Goal: Communication & Community: Share content

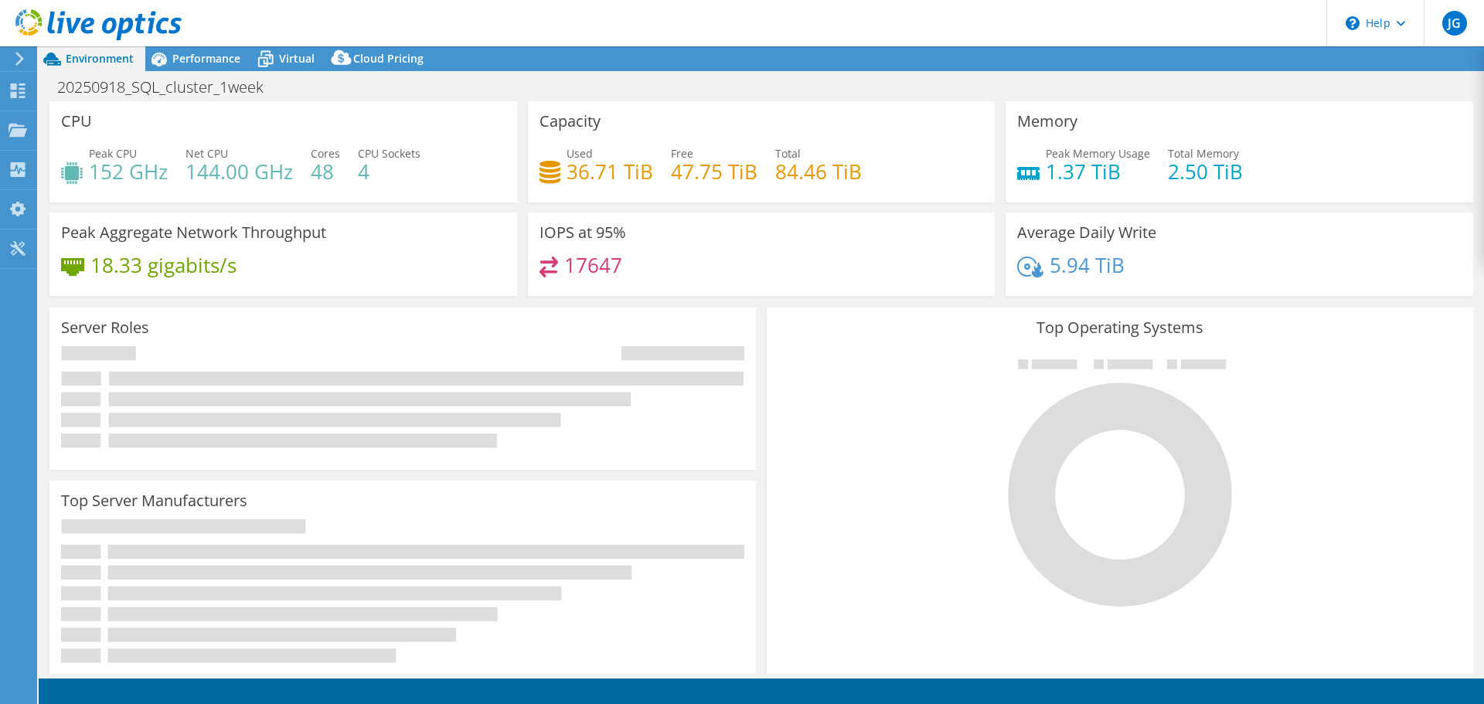
select select "USD"
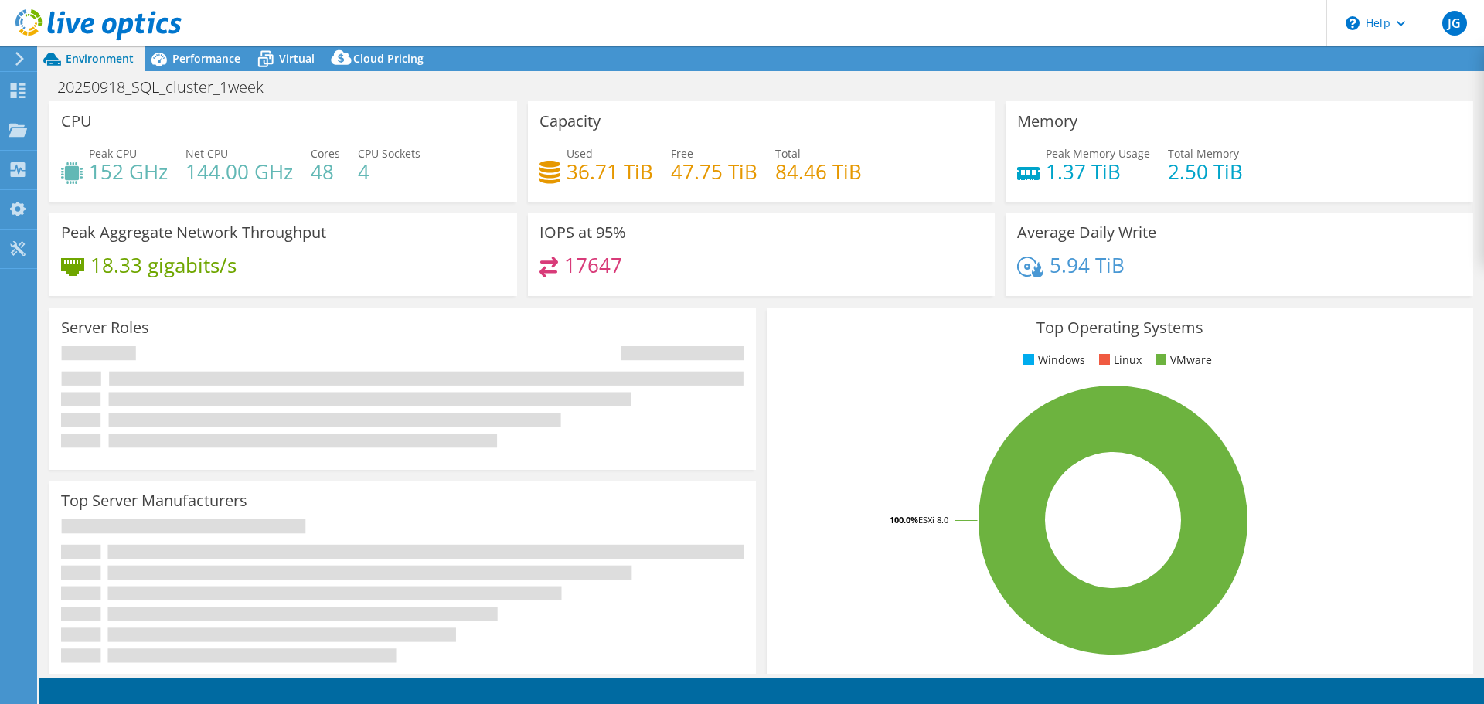
select select "EUFrankfurt"
select select "EUR"
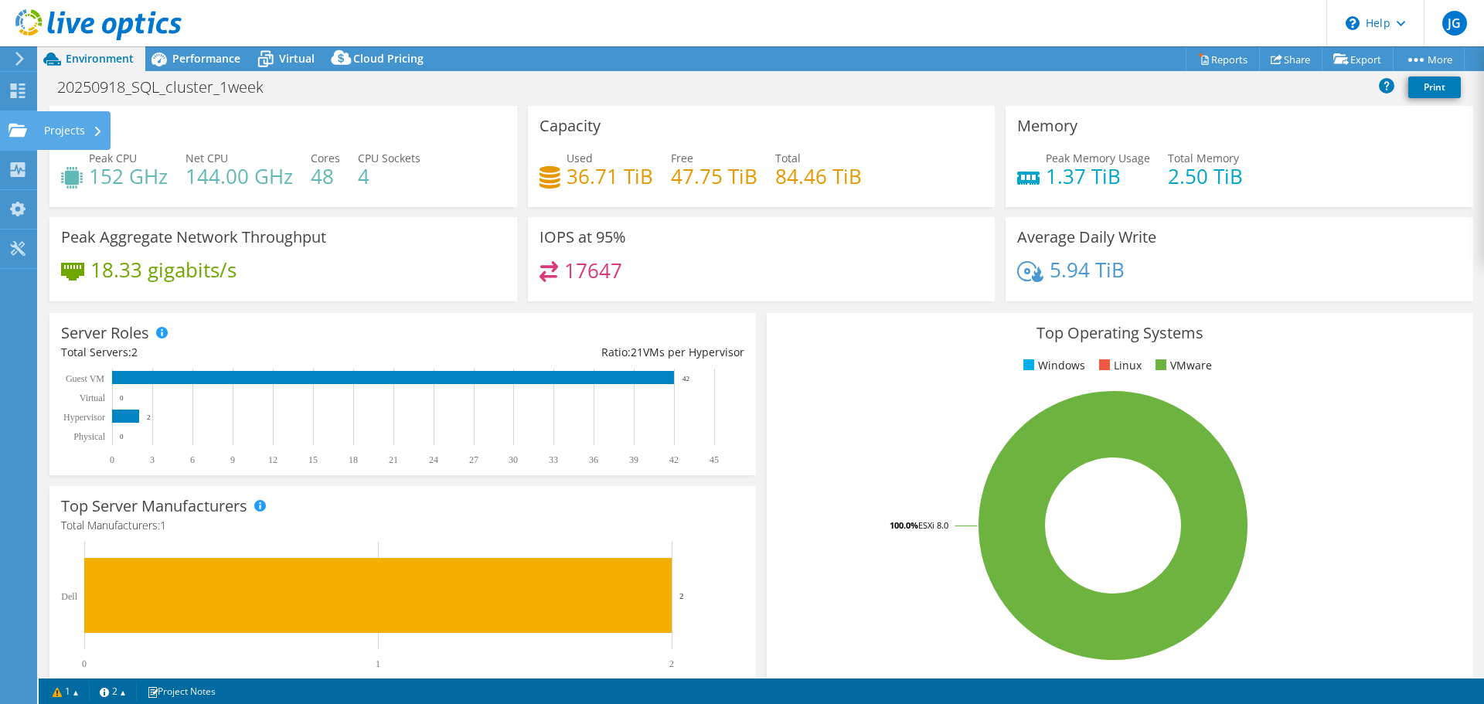
click at [12, 124] on use at bounding box center [18, 129] width 19 height 13
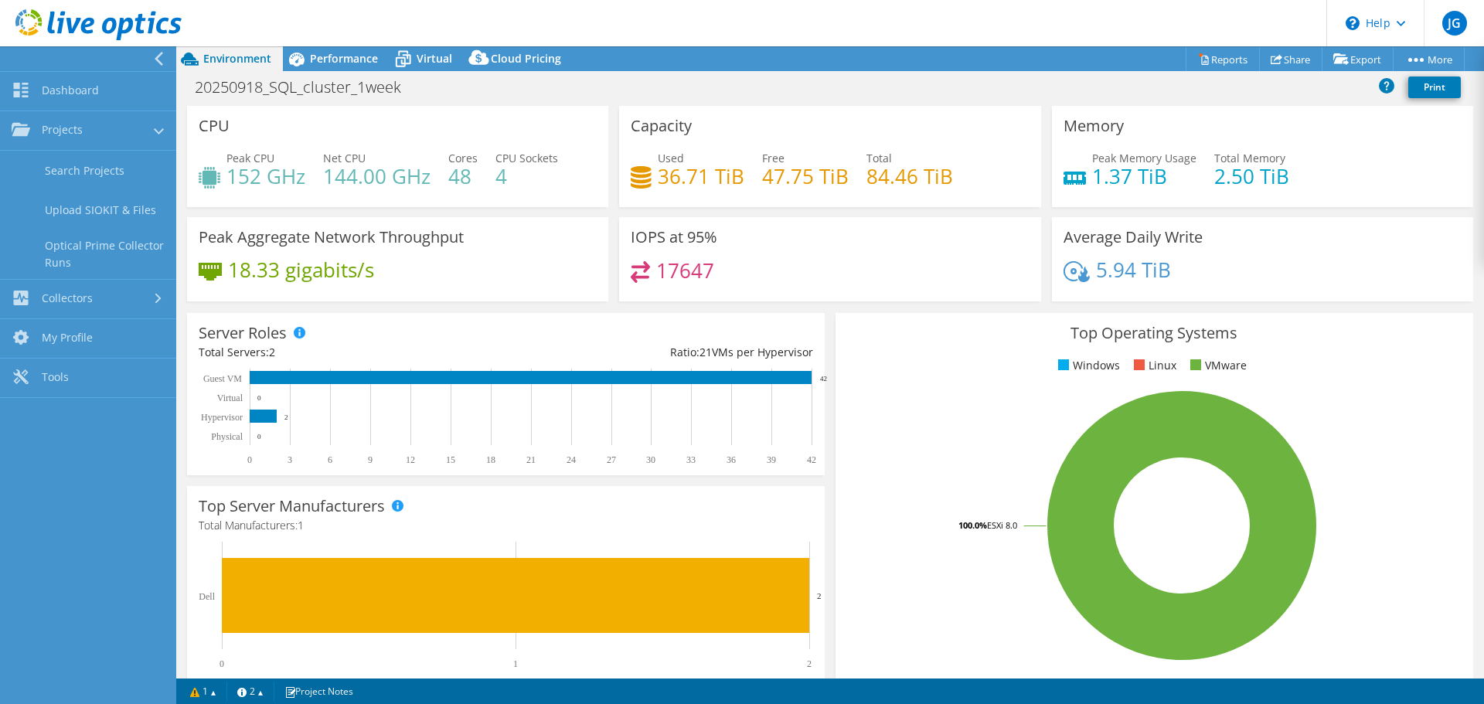
click at [402, 151] on div "Net CPU 144.00 GHz" at bounding box center [376, 167] width 107 height 35
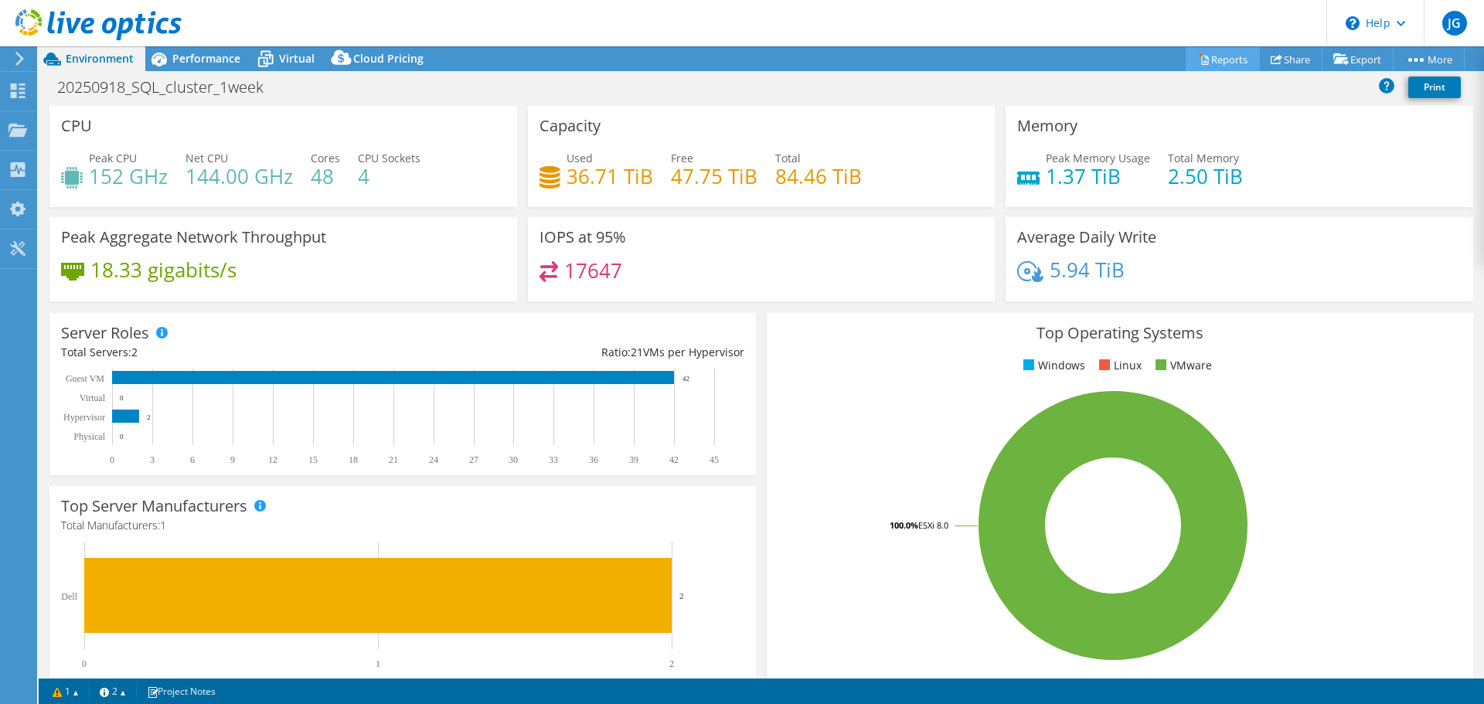
click at [1208, 56] on link "Reports" at bounding box center [1223, 59] width 74 height 24
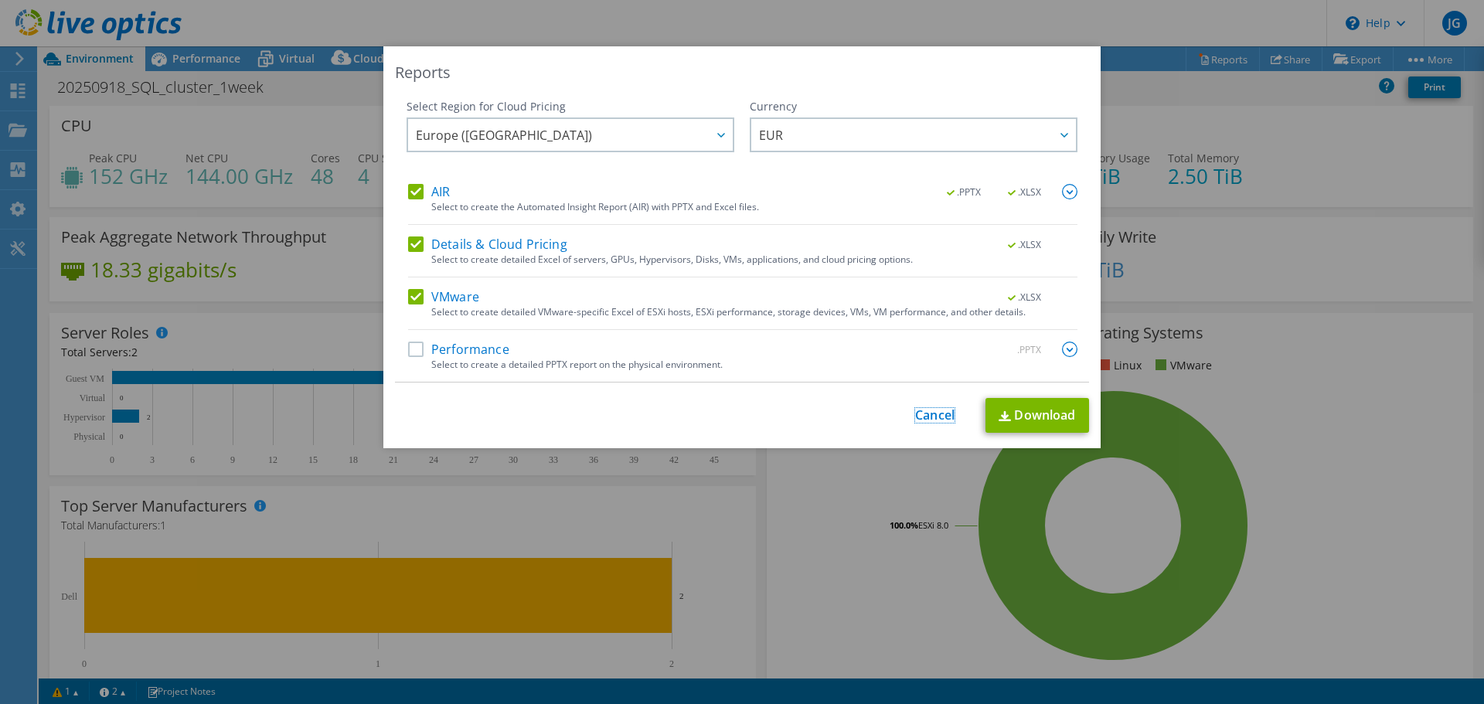
click at [931, 413] on link "Cancel" at bounding box center [934, 415] width 39 height 15
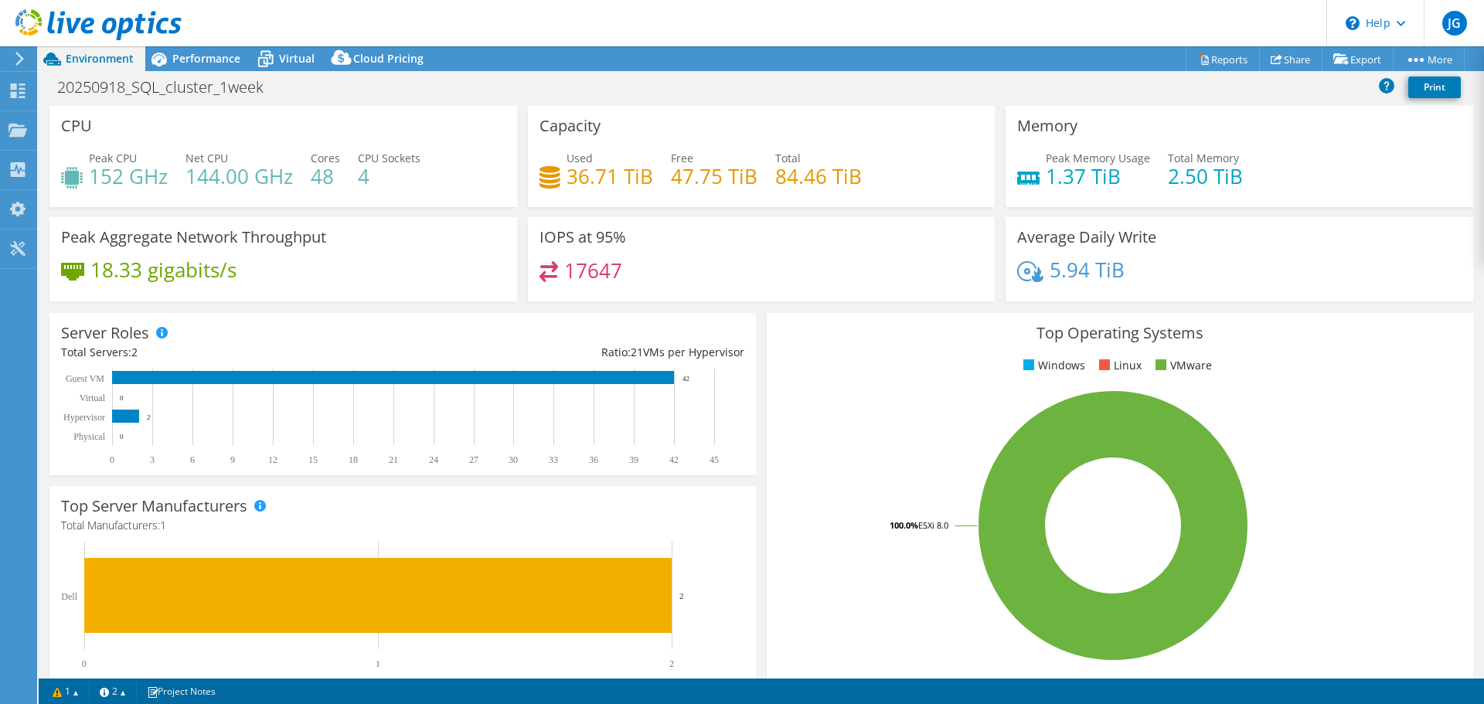
click at [247, 159] on div "Net CPU 144.00 GHz" at bounding box center [238, 167] width 107 height 35
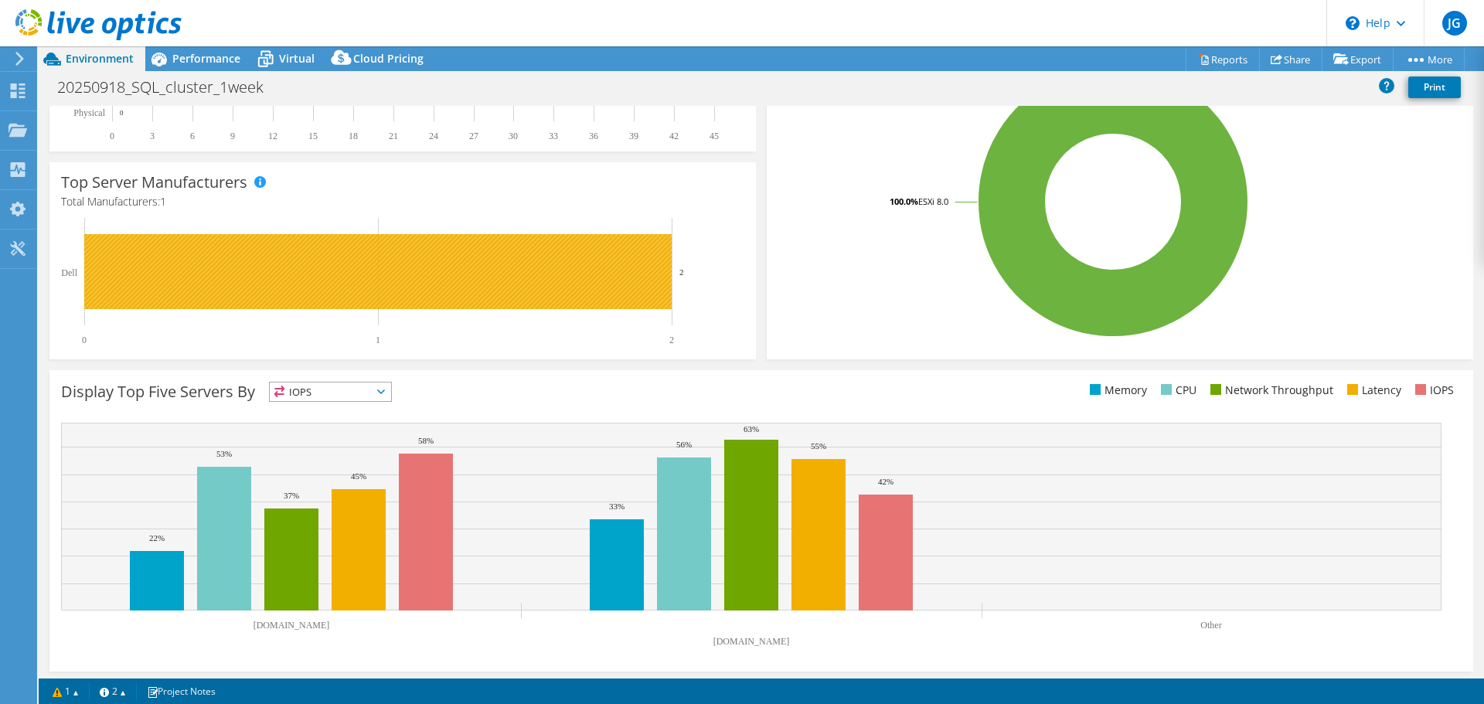
scroll to position [328, 0]
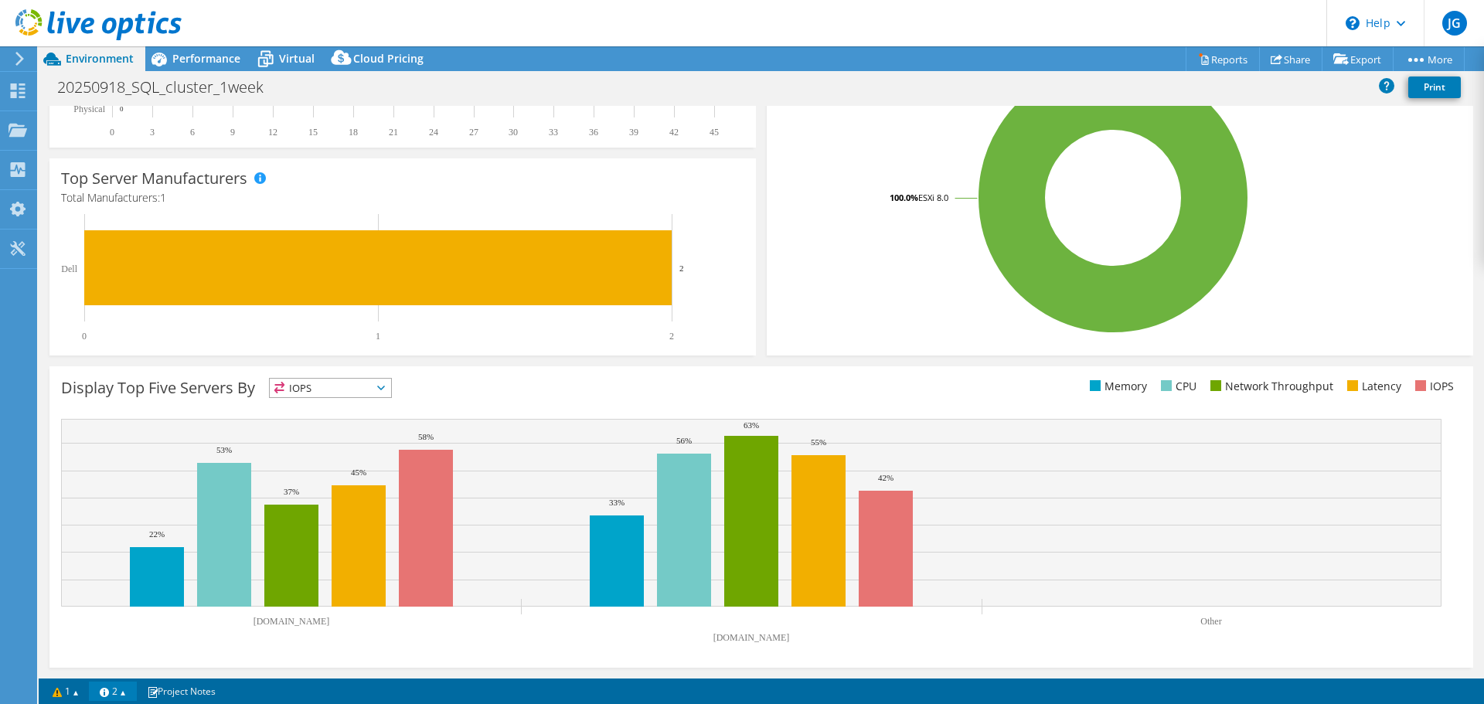
click at [117, 689] on link "2" at bounding box center [113, 691] width 48 height 19
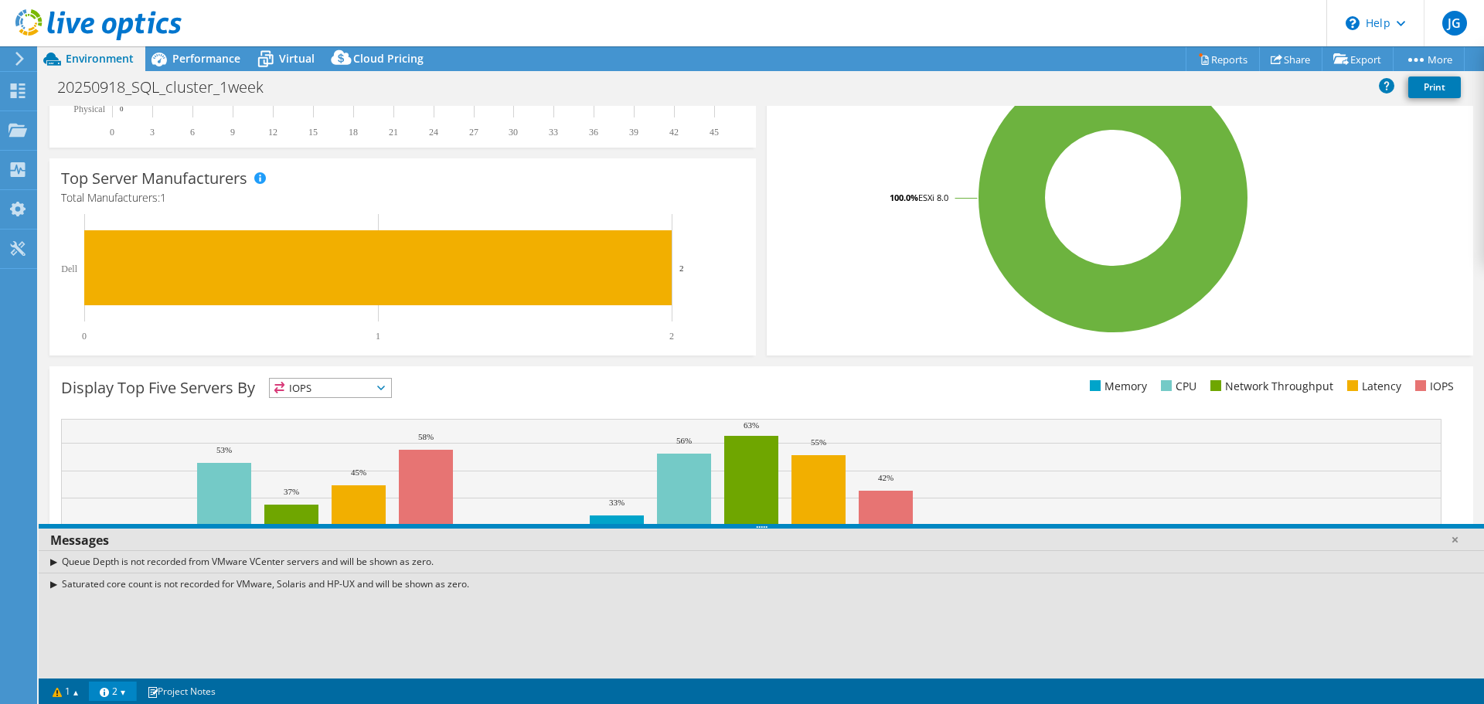
click at [117, 689] on link "2" at bounding box center [113, 691] width 48 height 19
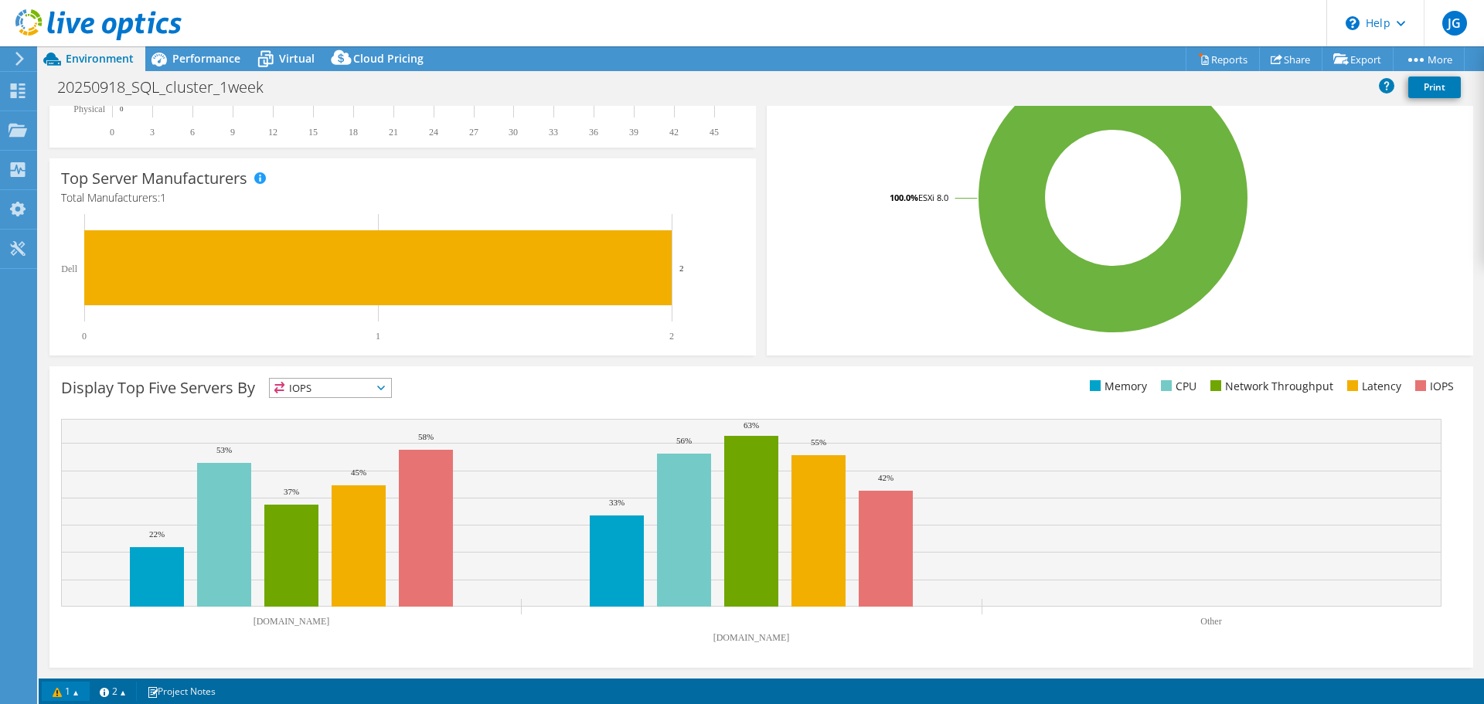
click at [68, 687] on link "1" at bounding box center [66, 691] width 48 height 19
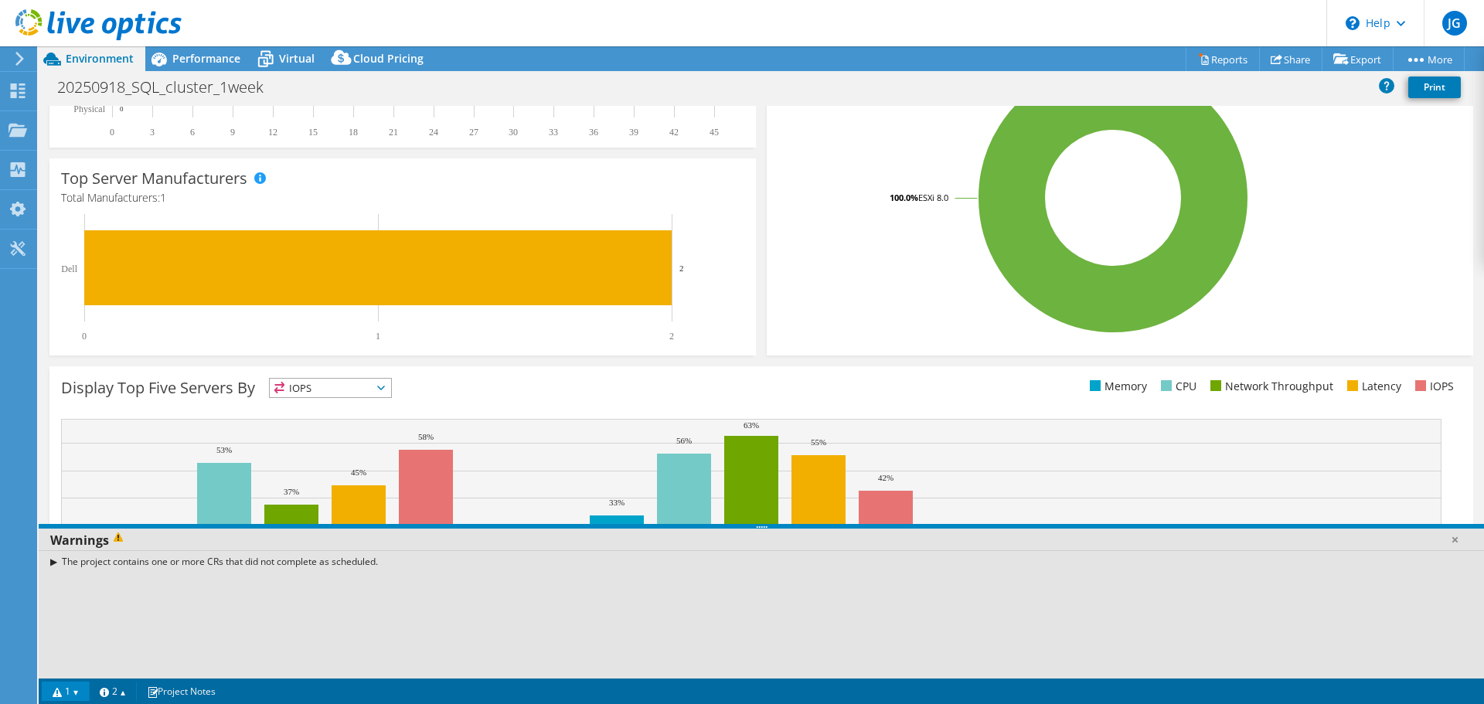
click at [53, 563] on div "The project contains one or more CRs that did not complete as scheduled." at bounding box center [761, 561] width 1445 height 22
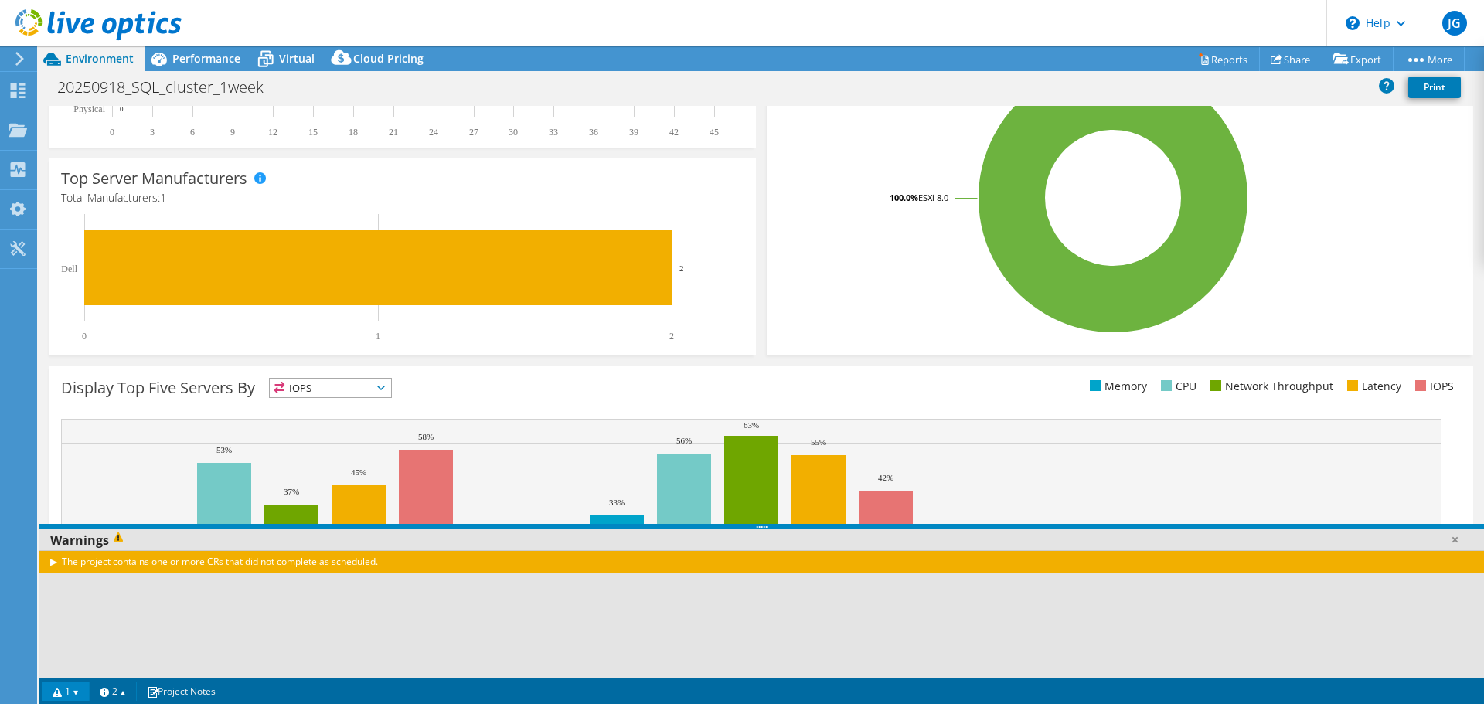
click at [51, 563] on div "The project contains one or more CRs that did not complete as scheduled." at bounding box center [761, 561] width 1445 height 22
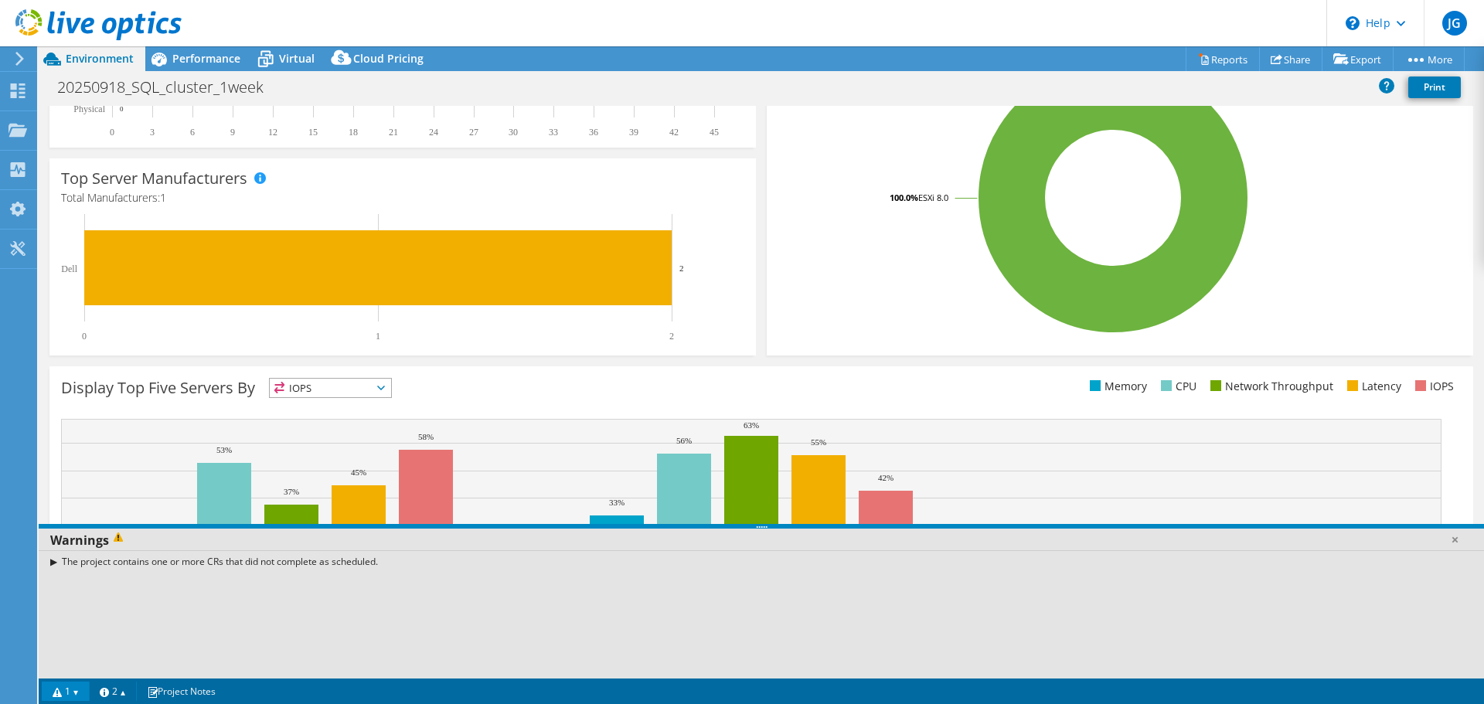
click at [56, 562] on div "The project contains one or more CRs that did not complete as scheduled." at bounding box center [761, 561] width 1445 height 22
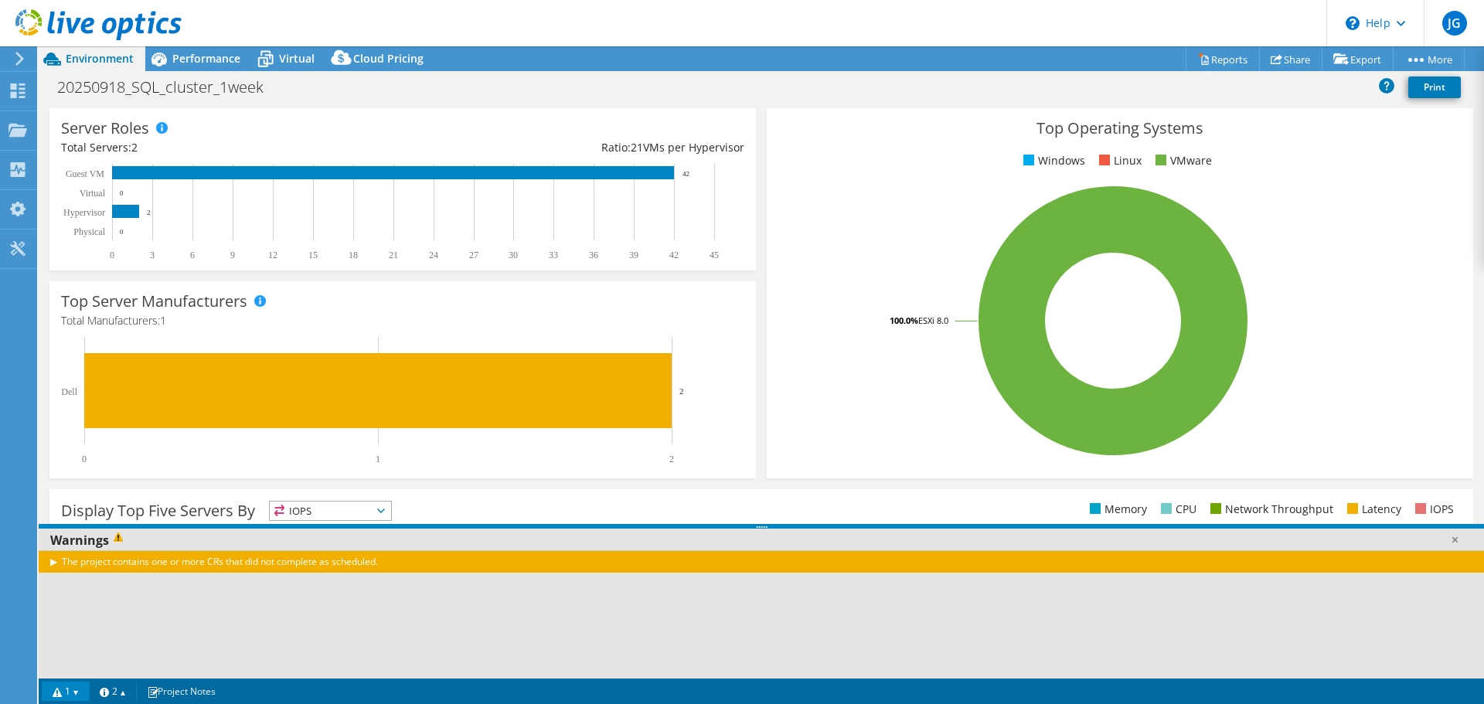
scroll to position [19, 0]
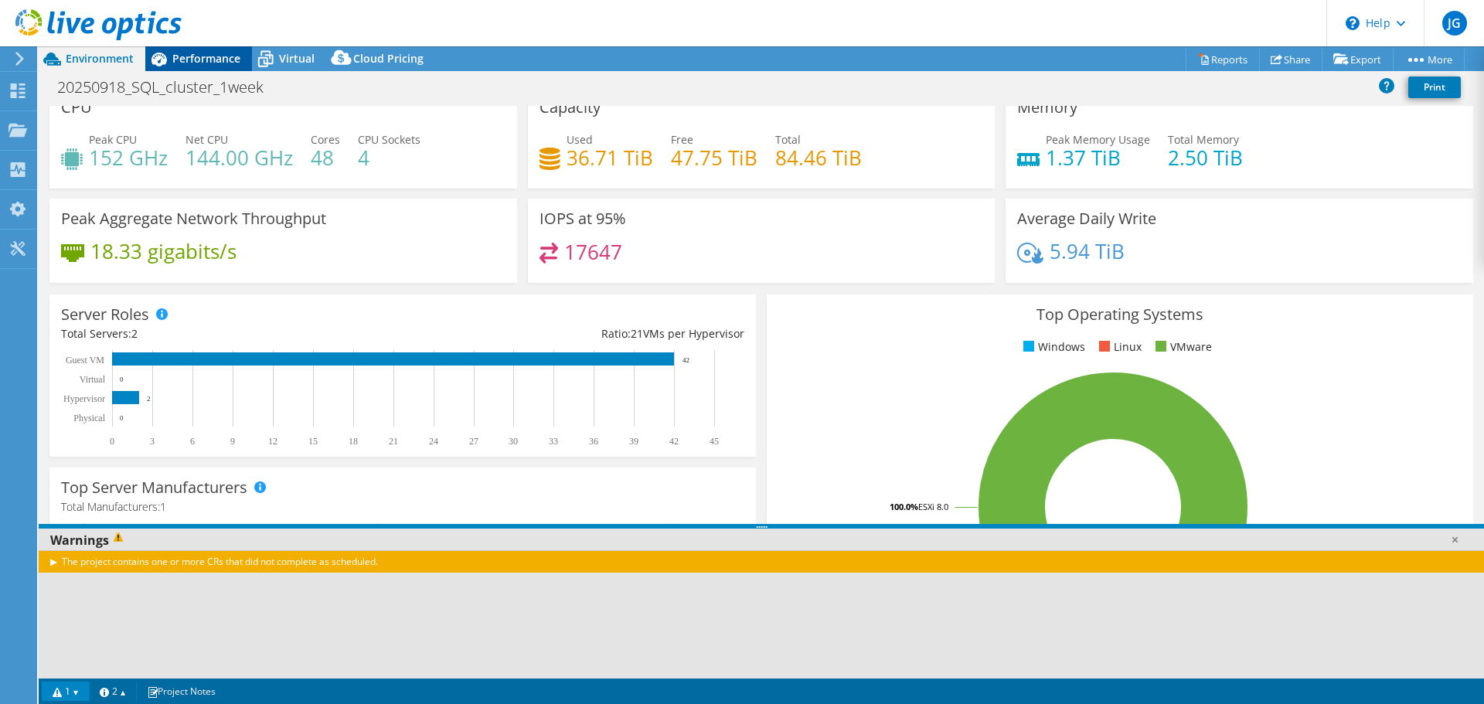
click at [201, 59] on span "Performance" at bounding box center [206, 58] width 68 height 15
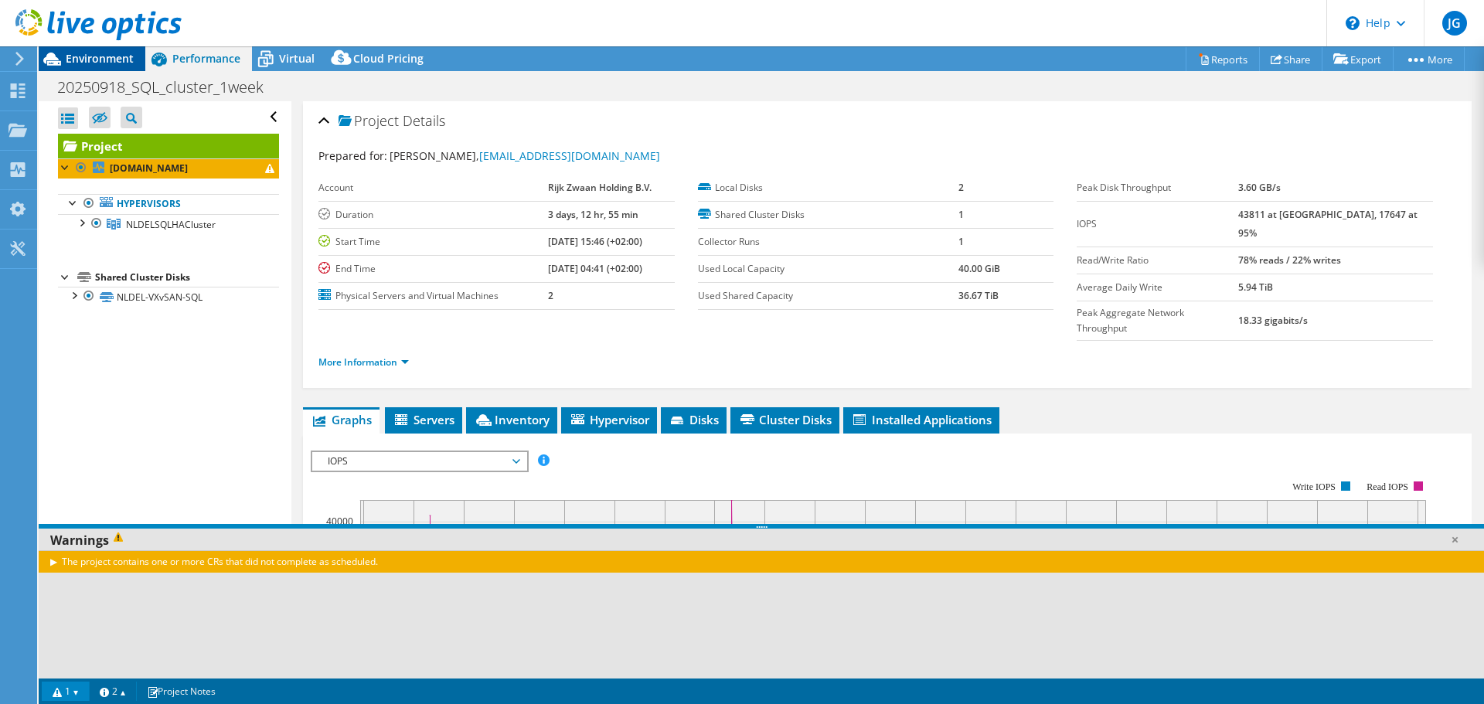
click at [95, 56] on span "Environment" at bounding box center [100, 58] width 68 height 15
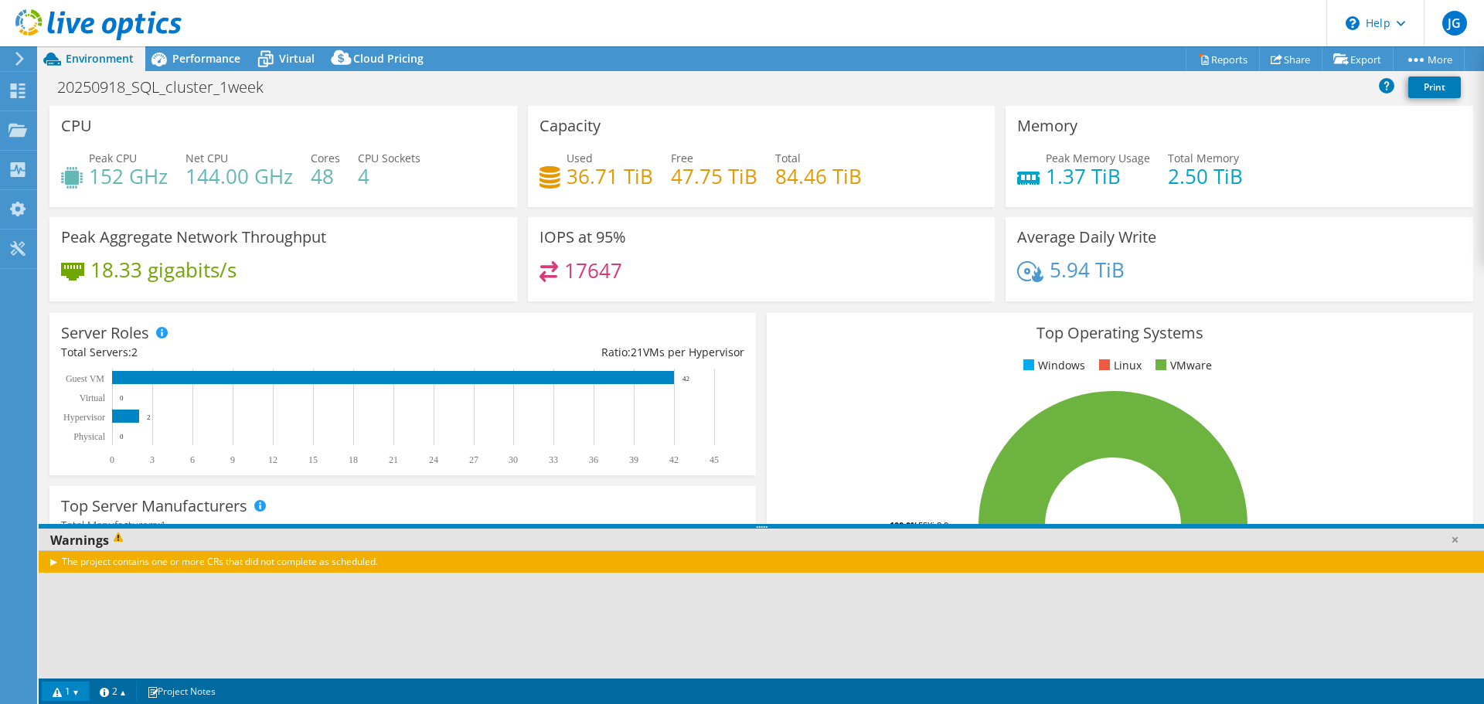
click at [24, 59] on icon at bounding box center [20, 59] width 12 height 14
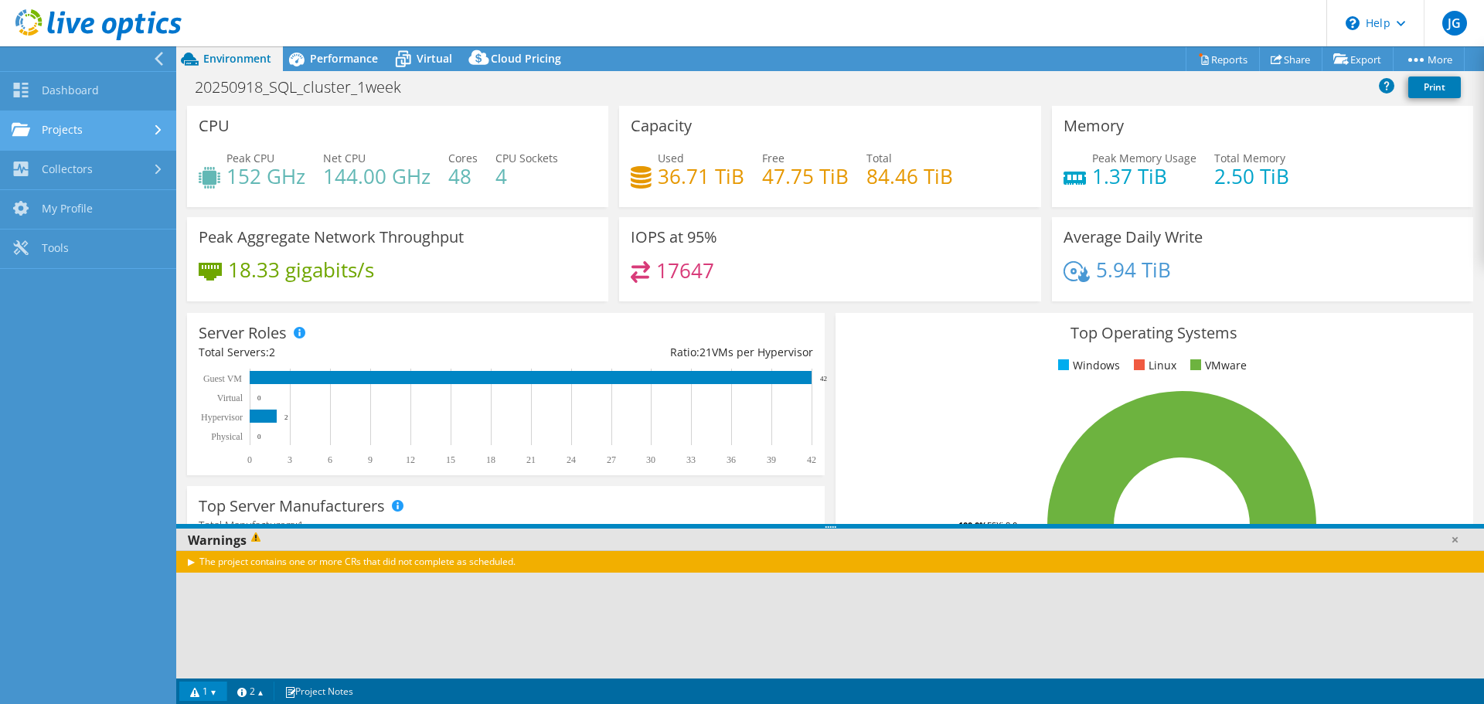
click at [40, 126] on link "Projects" at bounding box center [88, 130] width 176 height 39
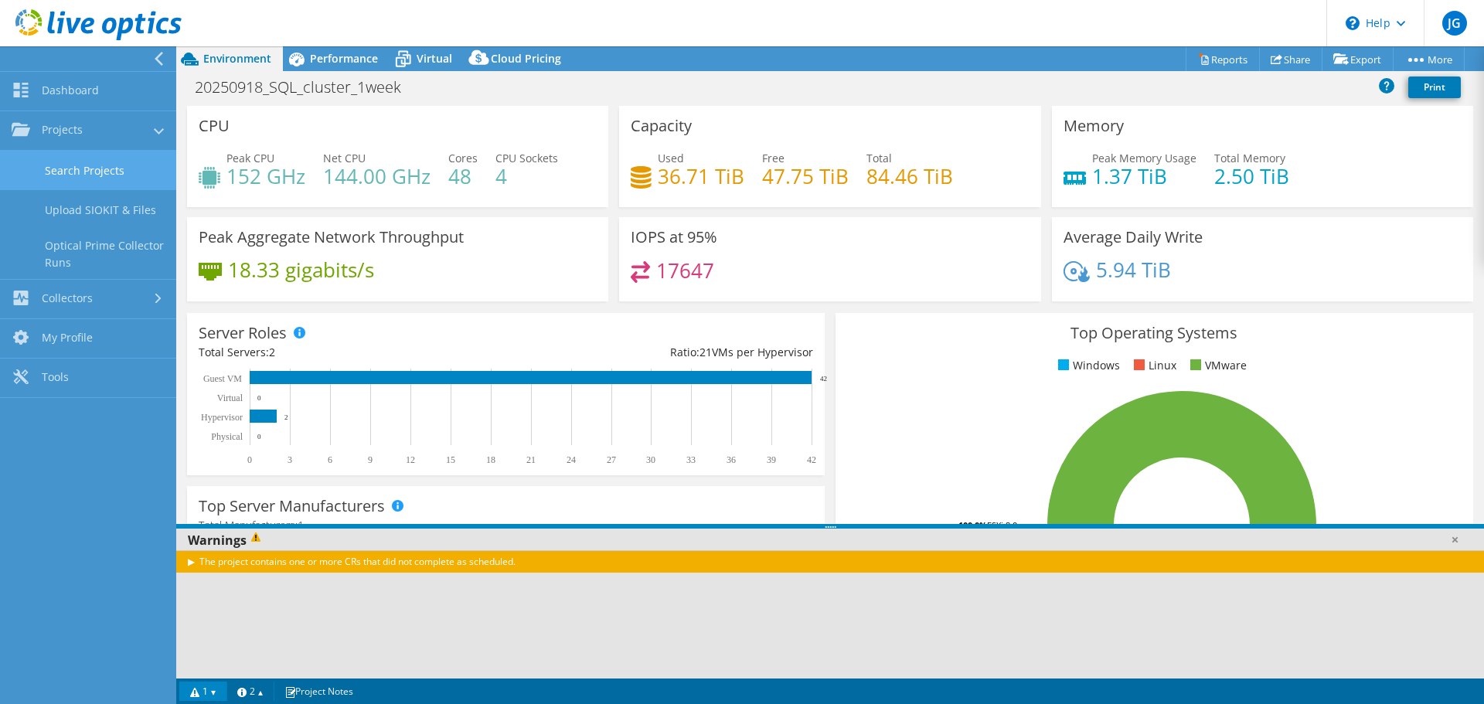
click at [84, 173] on link "Search Projects" at bounding box center [88, 170] width 176 height 39
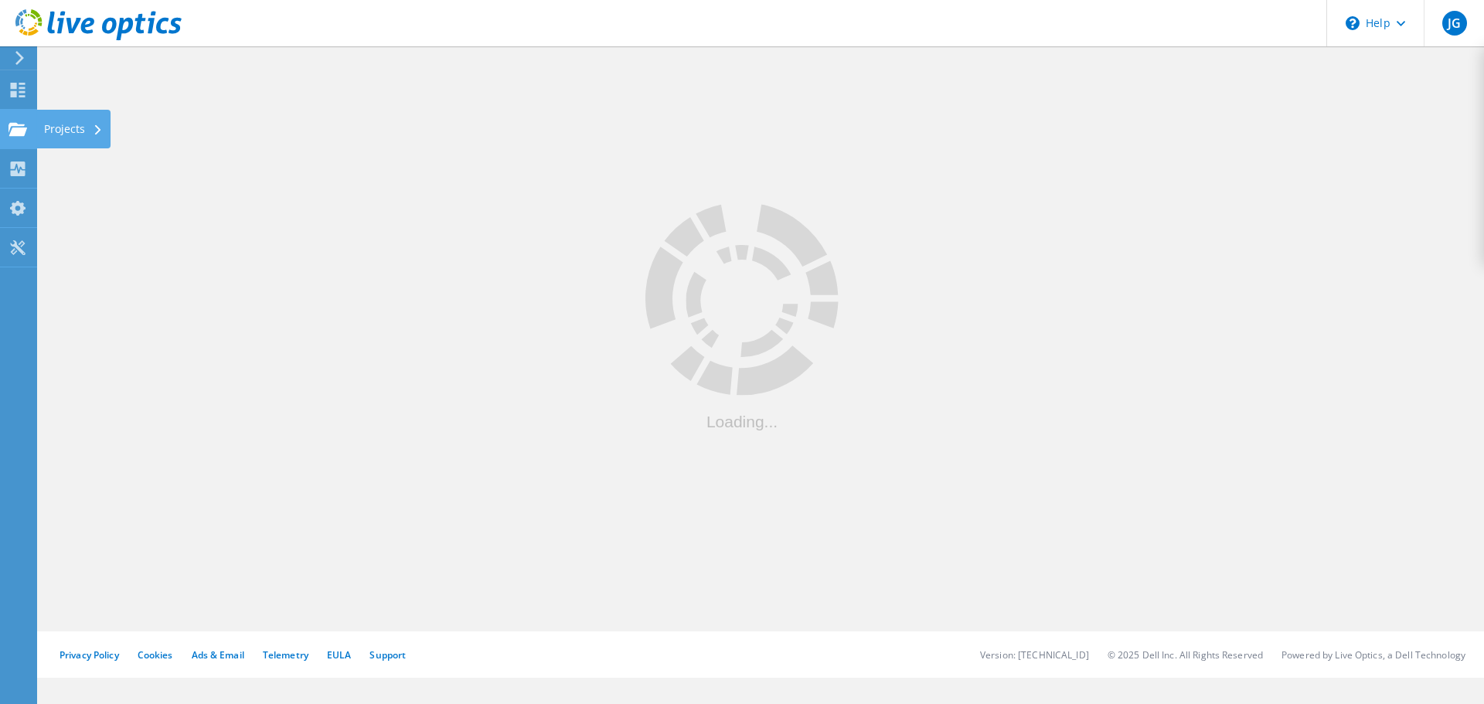
click at [20, 125] on use at bounding box center [18, 128] width 19 height 13
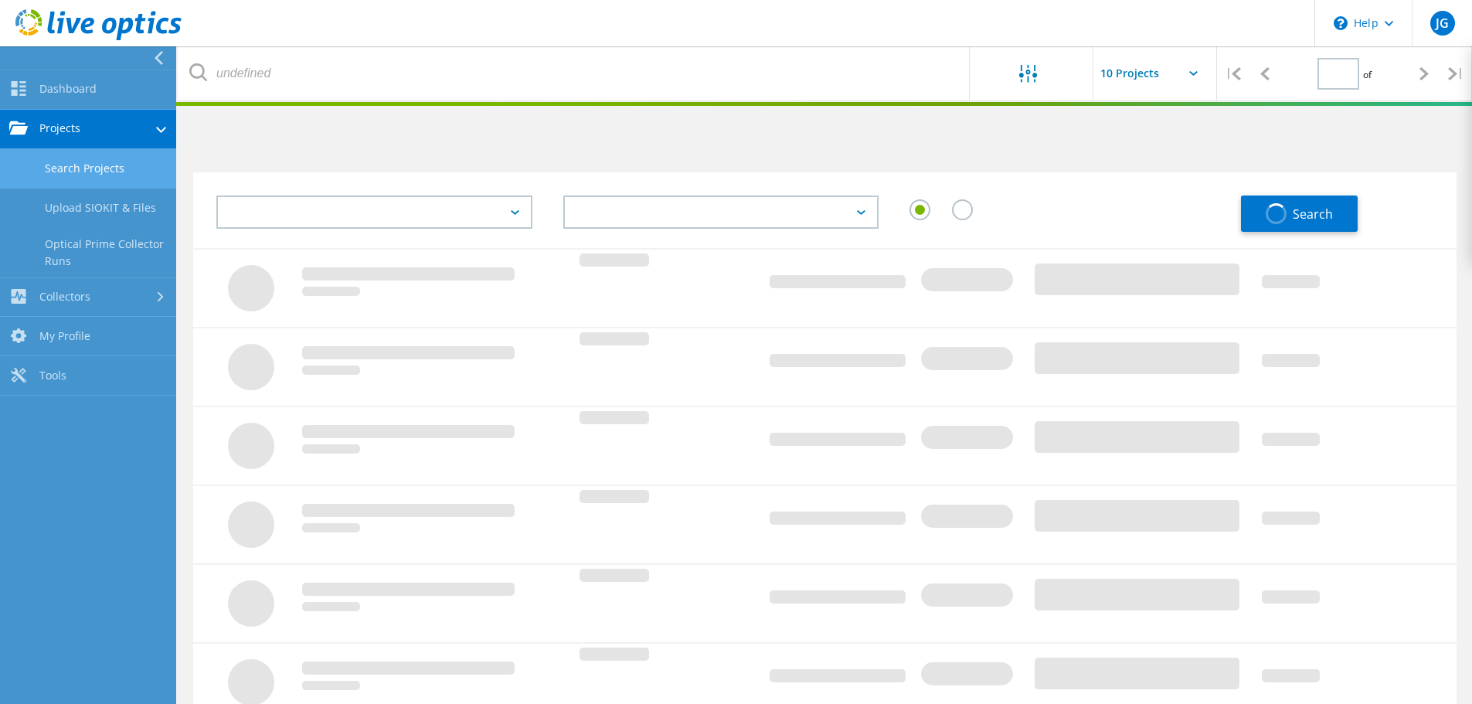
type input "1"
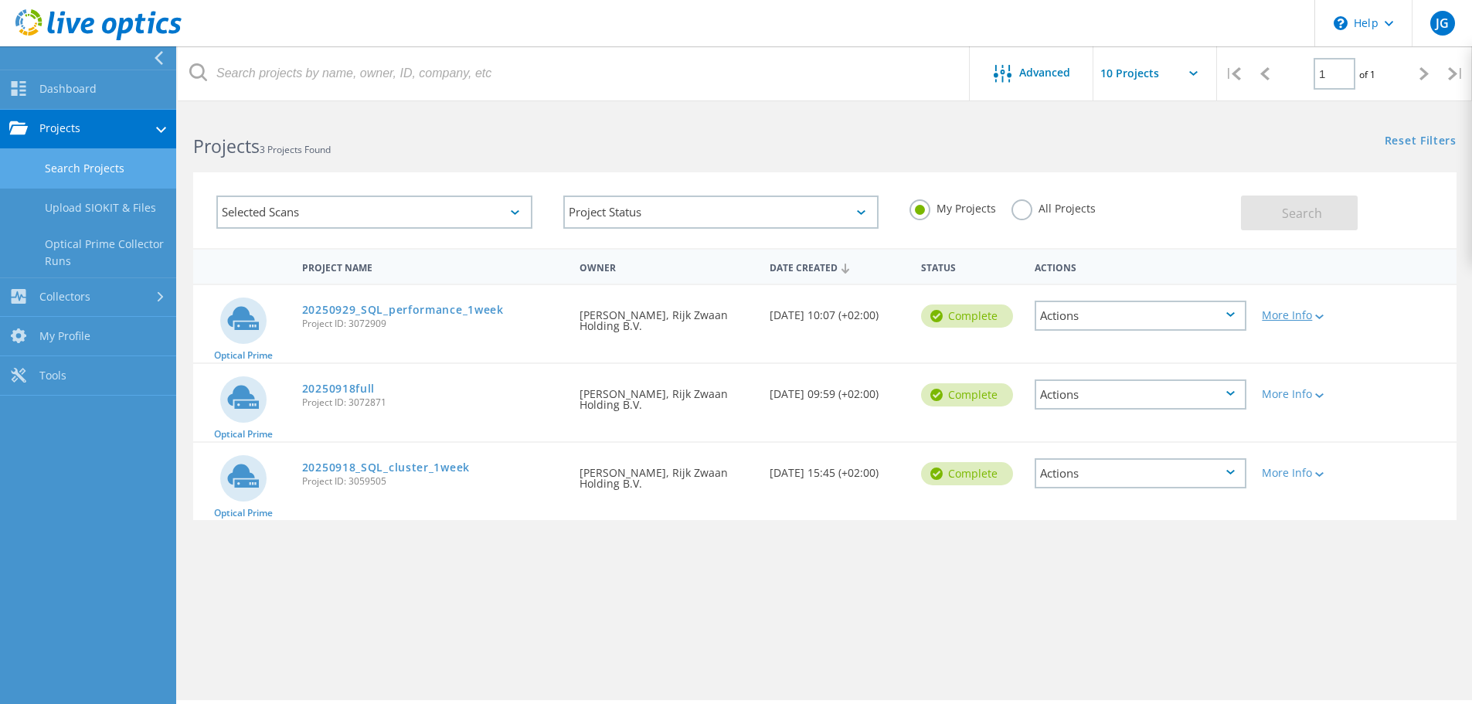
click at [1324, 314] on div at bounding box center [1318, 315] width 12 height 9
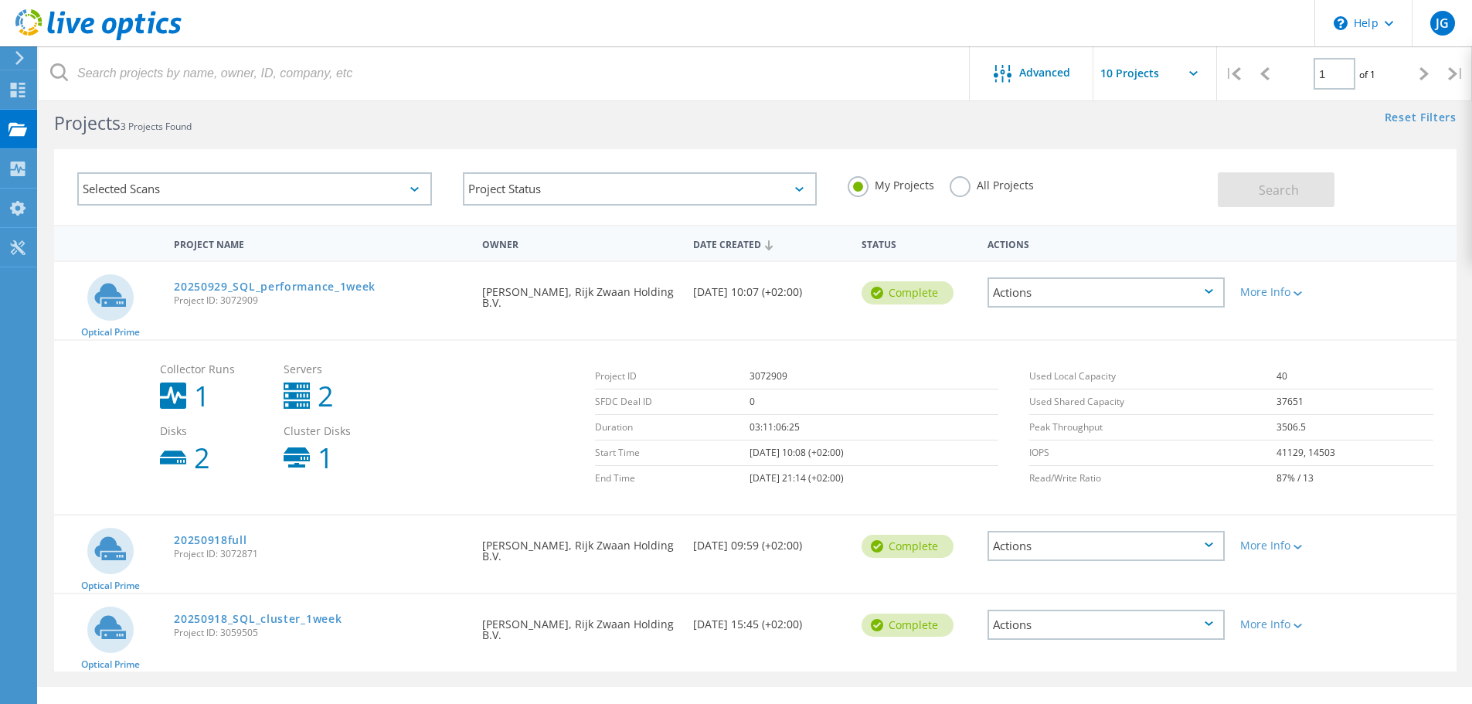
scroll to position [53, 0]
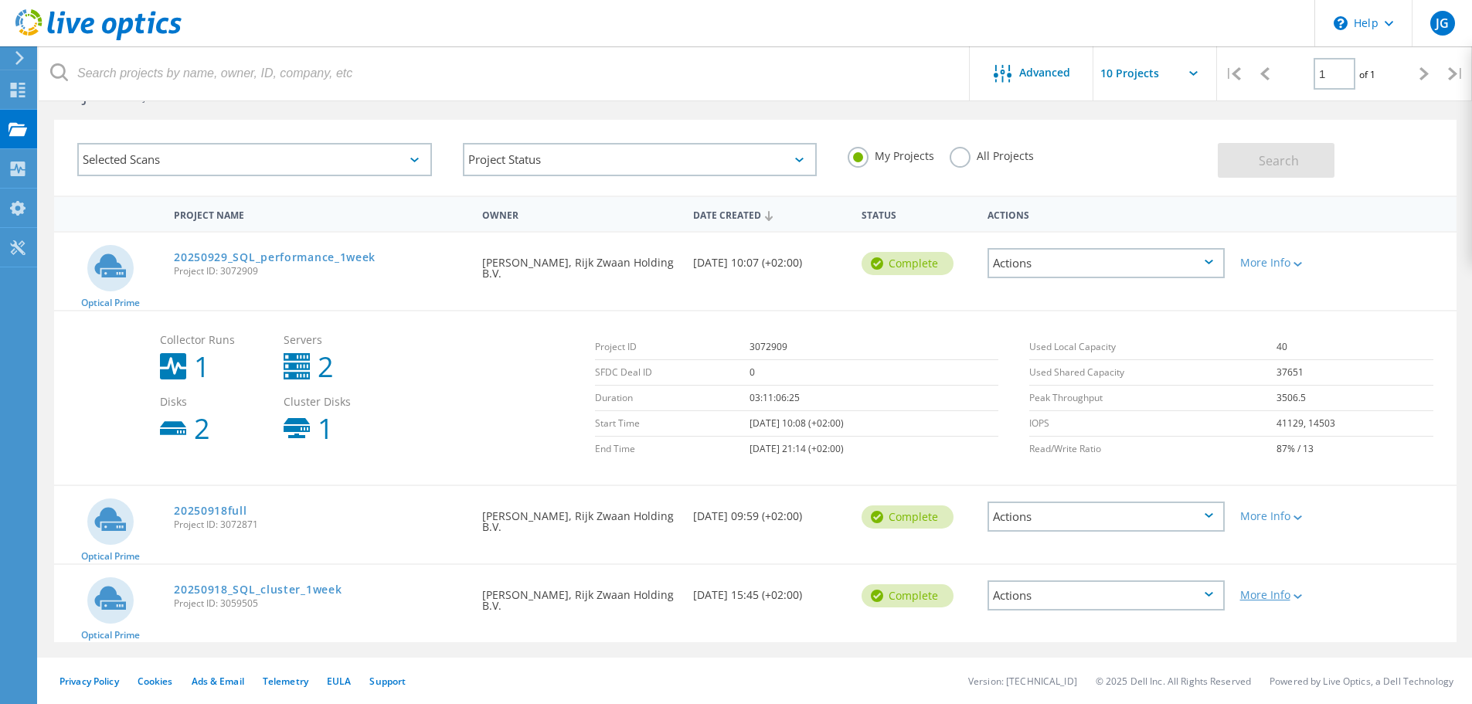
click at [1300, 596] on icon at bounding box center [1298, 596] width 9 height 5
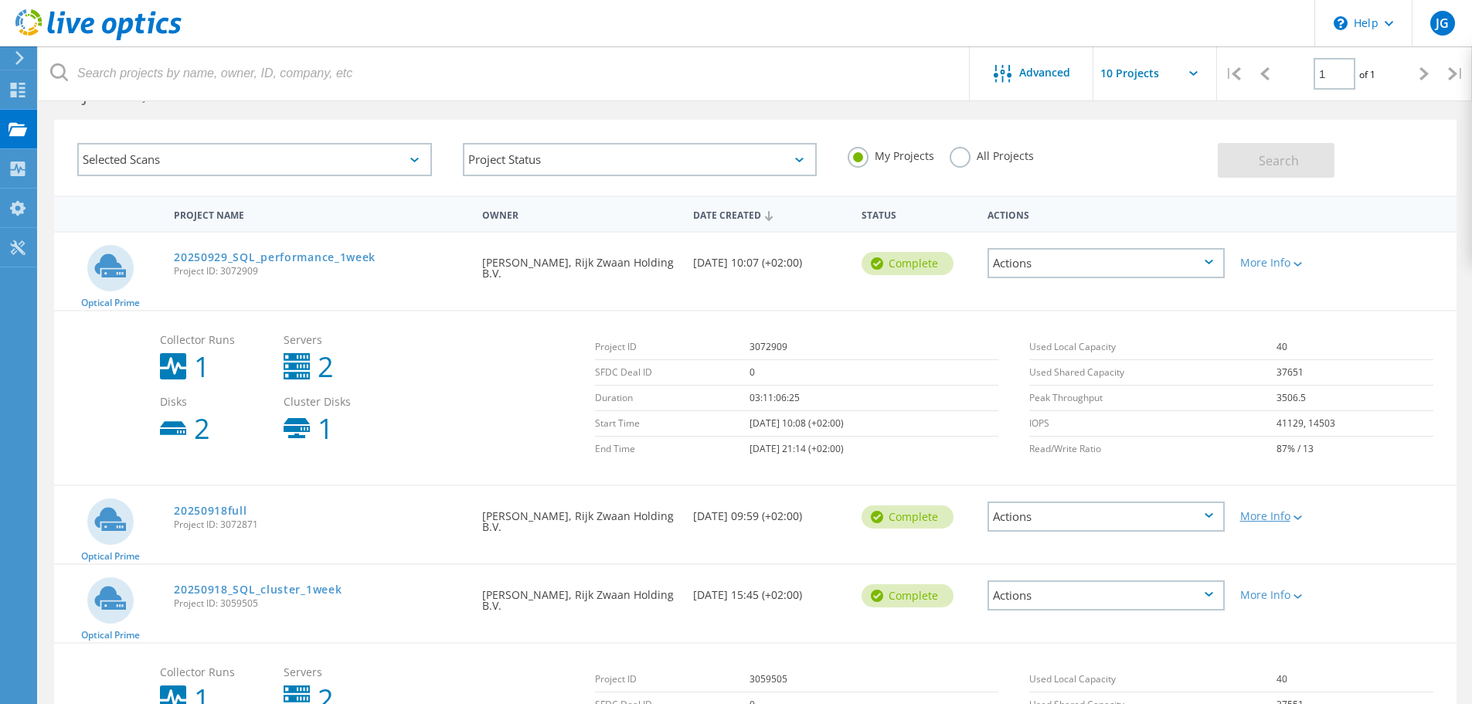
click at [1300, 516] on icon at bounding box center [1298, 518] width 9 height 5
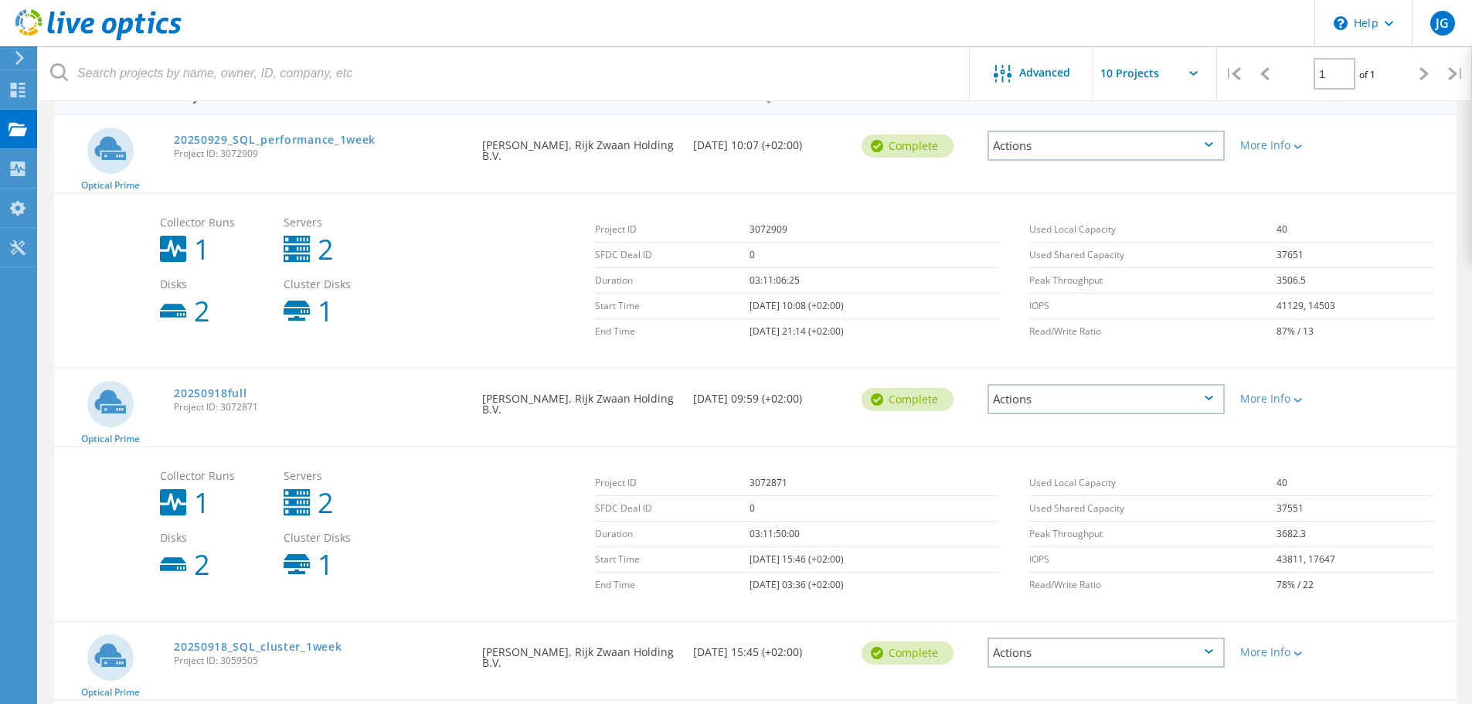
scroll to position [93, 0]
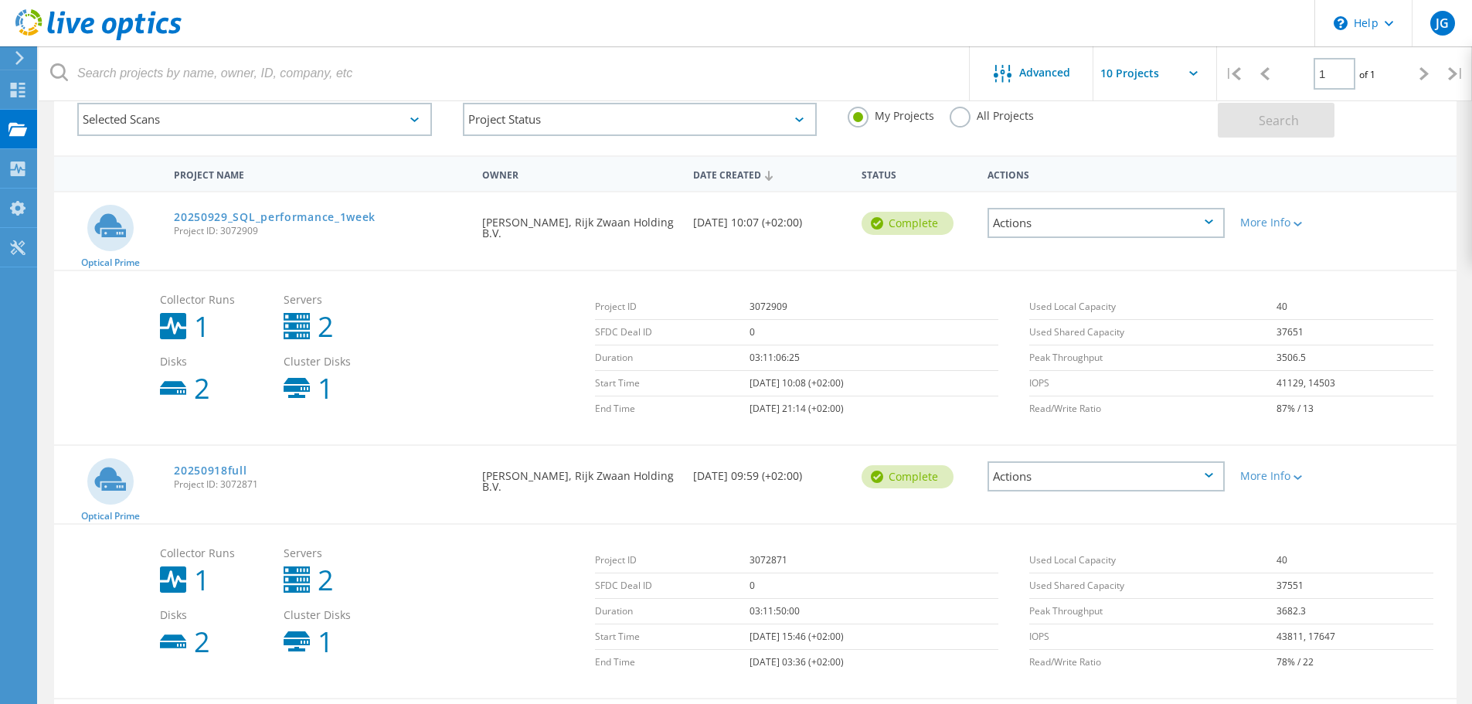
click at [1203, 224] on div "Actions" at bounding box center [1106, 223] width 237 height 30
click at [1122, 223] on div "Share" at bounding box center [1106, 235] width 234 height 24
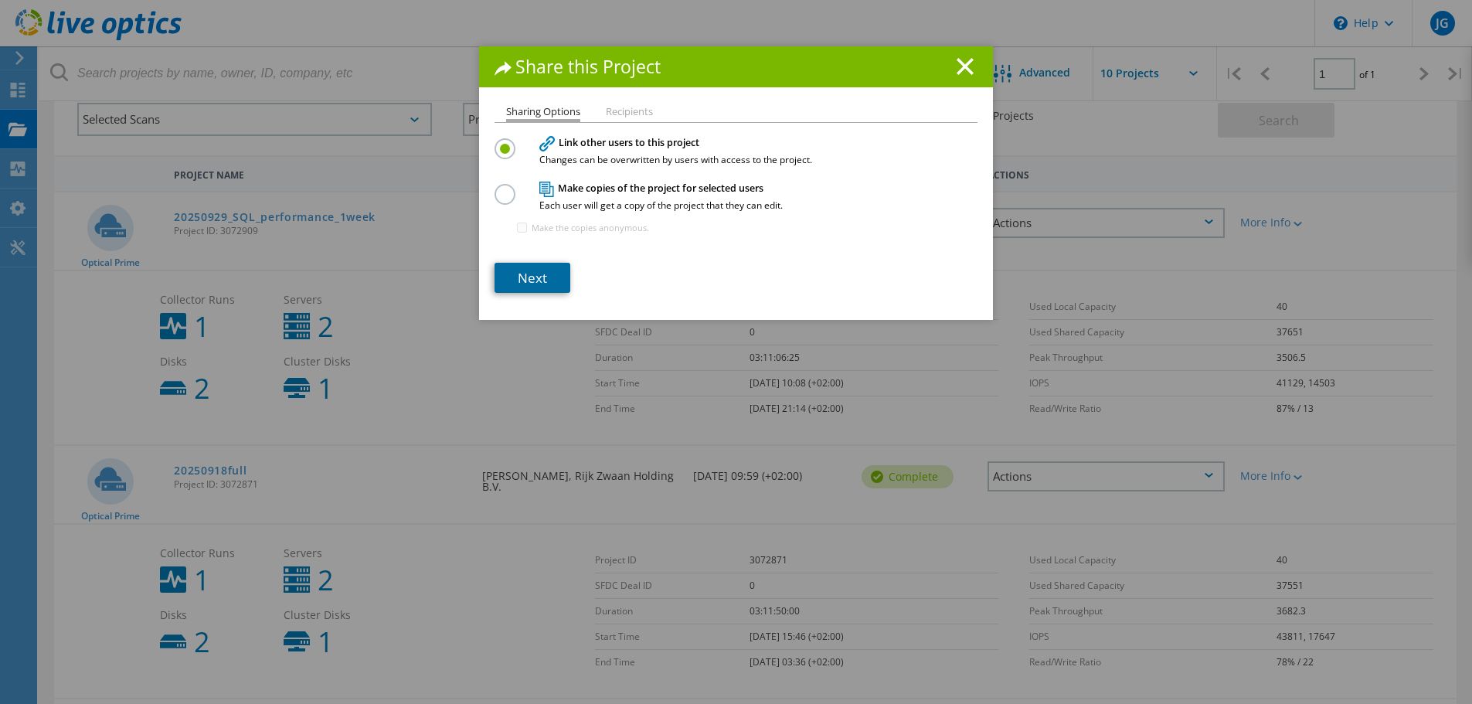
click at [542, 274] on link "Next" at bounding box center [533, 278] width 76 height 30
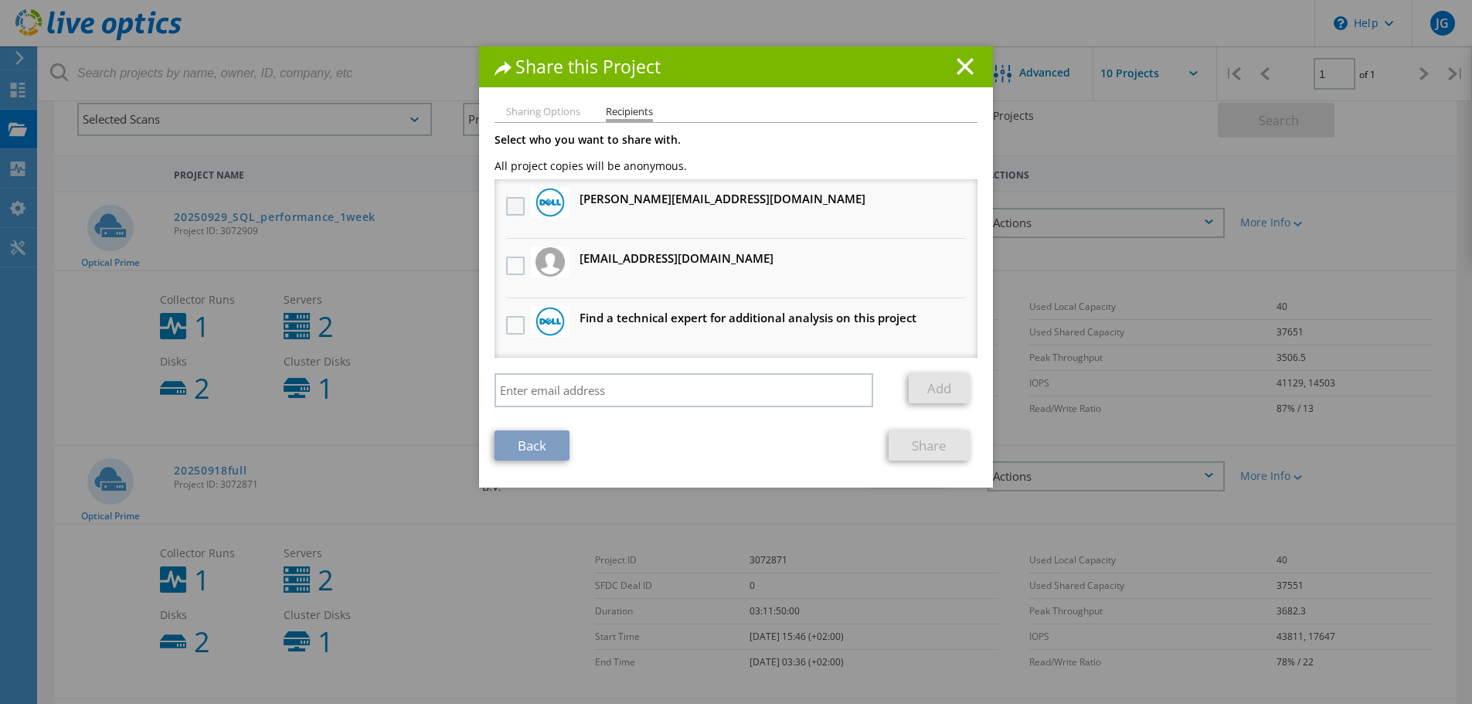
click at [511, 202] on label at bounding box center [517, 206] width 22 height 19
click at [0, 0] on input "checkbox" at bounding box center [0, 0] width 0 height 0
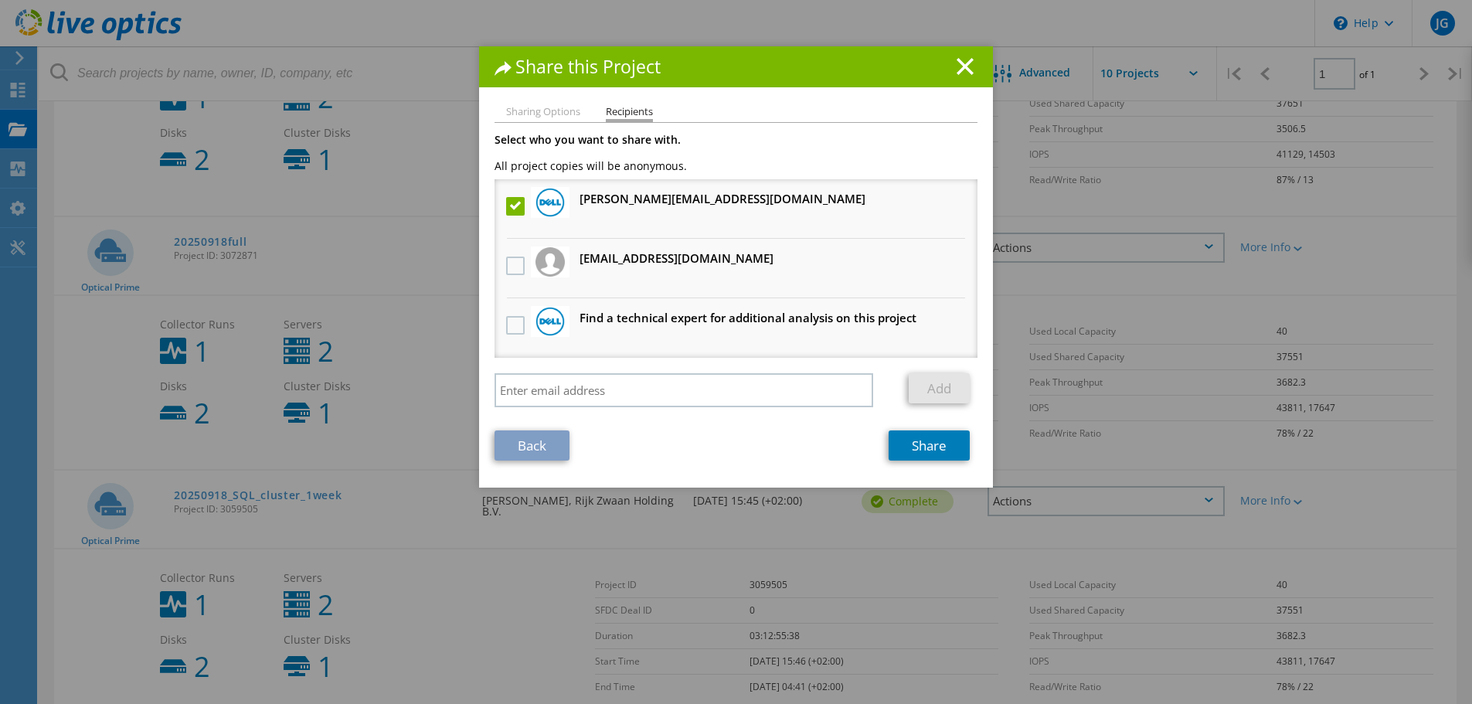
scroll to position [325, 0]
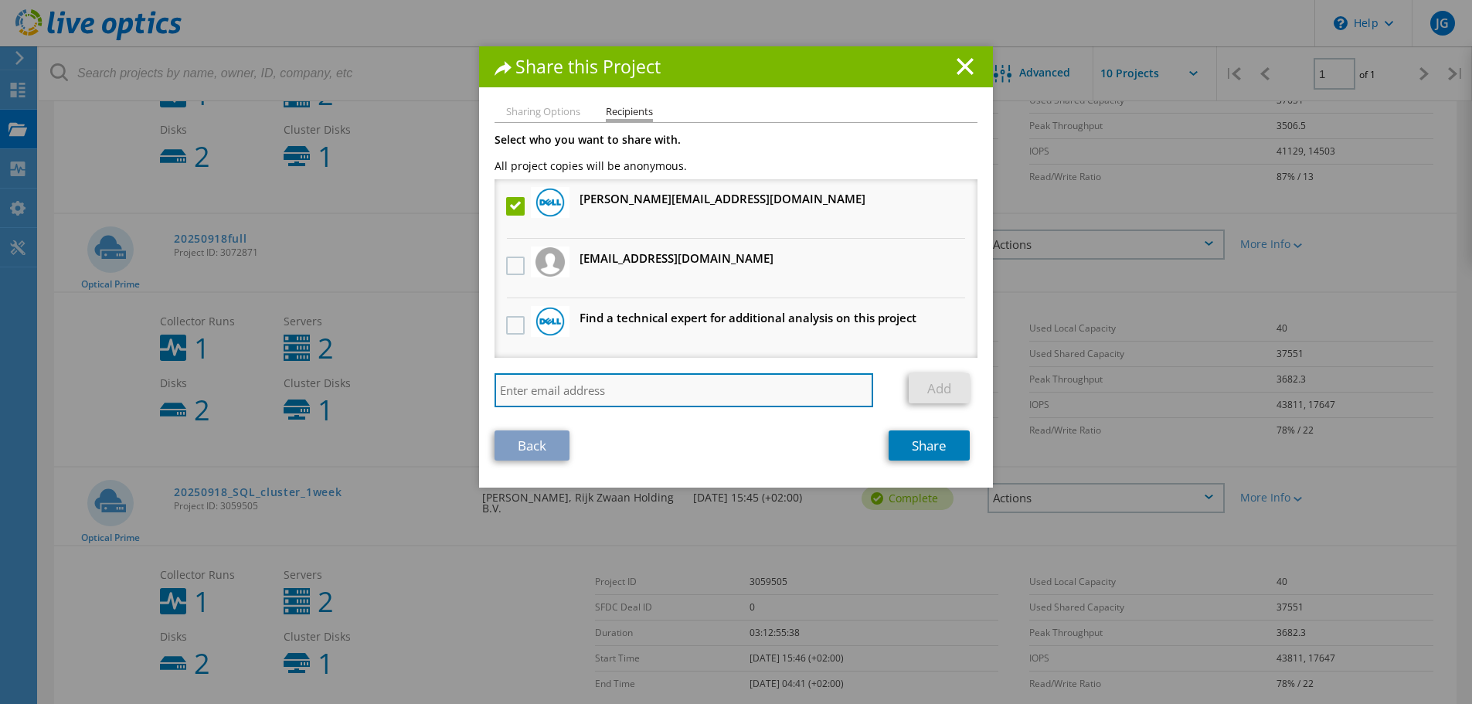
click at [608, 396] on input "search" at bounding box center [684, 390] width 379 height 34
click at [563, 373] on div "Select who you want to share with. All project copies will be anonymous. Sven.D…" at bounding box center [736, 274] width 483 height 281
click at [543, 390] on input "steven" at bounding box center [684, 390] width 379 height 34
paste input "Burgerhout, Stefan <Stefan.Burgerhout@dell.com>"
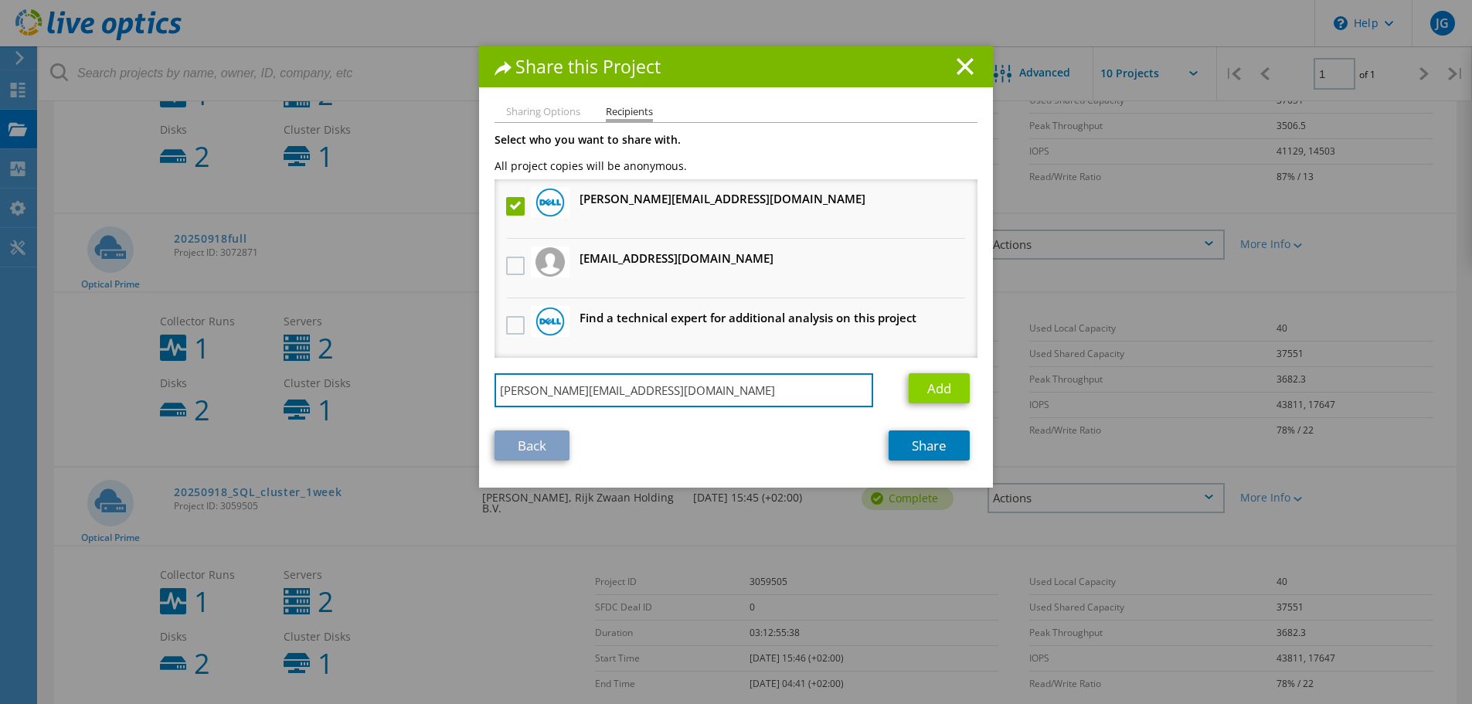
type input "Stefan.Burgerhout@dell.com"
drag, startPoint x: 931, startPoint y: 385, endPoint x: 917, endPoint y: 385, distance: 13.9
click at [931, 385] on link "Add" at bounding box center [939, 388] width 61 height 30
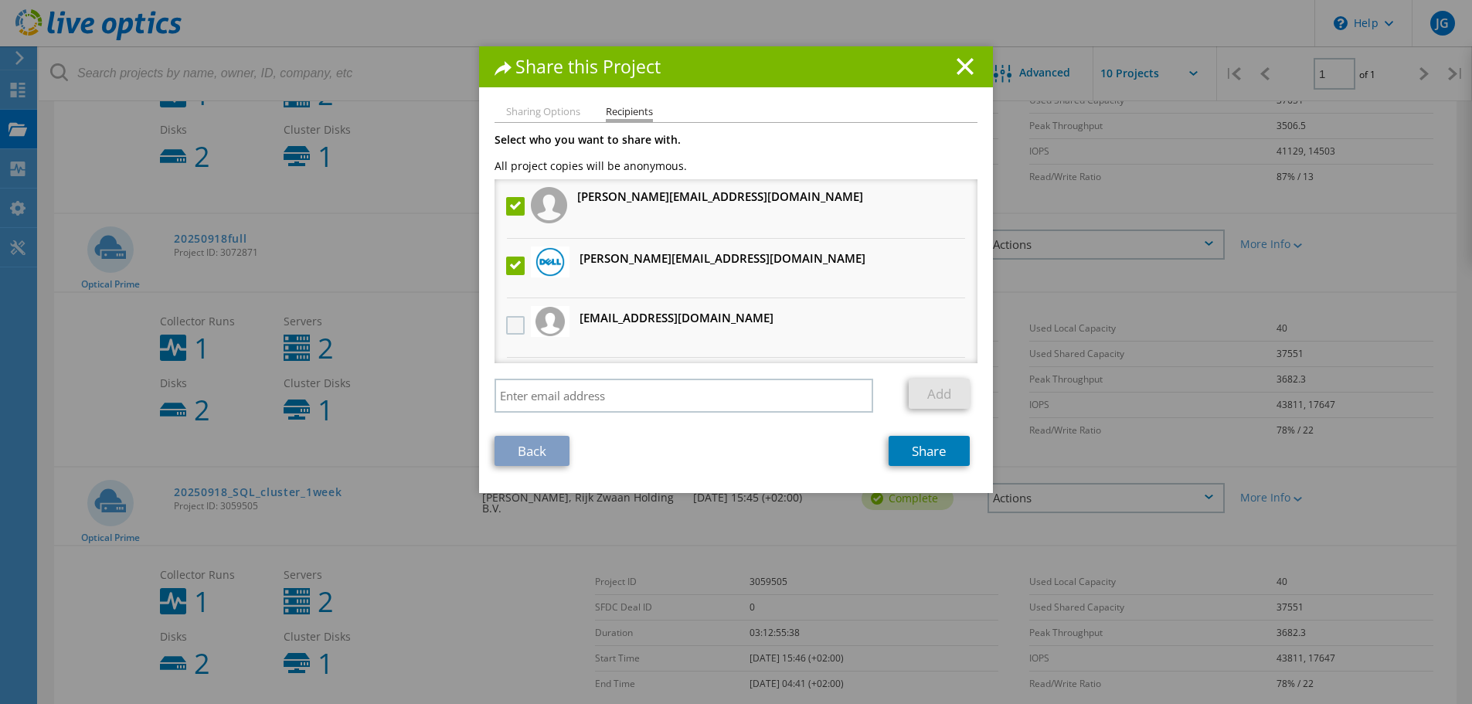
click at [513, 322] on label at bounding box center [517, 325] width 22 height 19
click at [0, 0] on input "checkbox" at bounding box center [0, 0] width 0 height 0
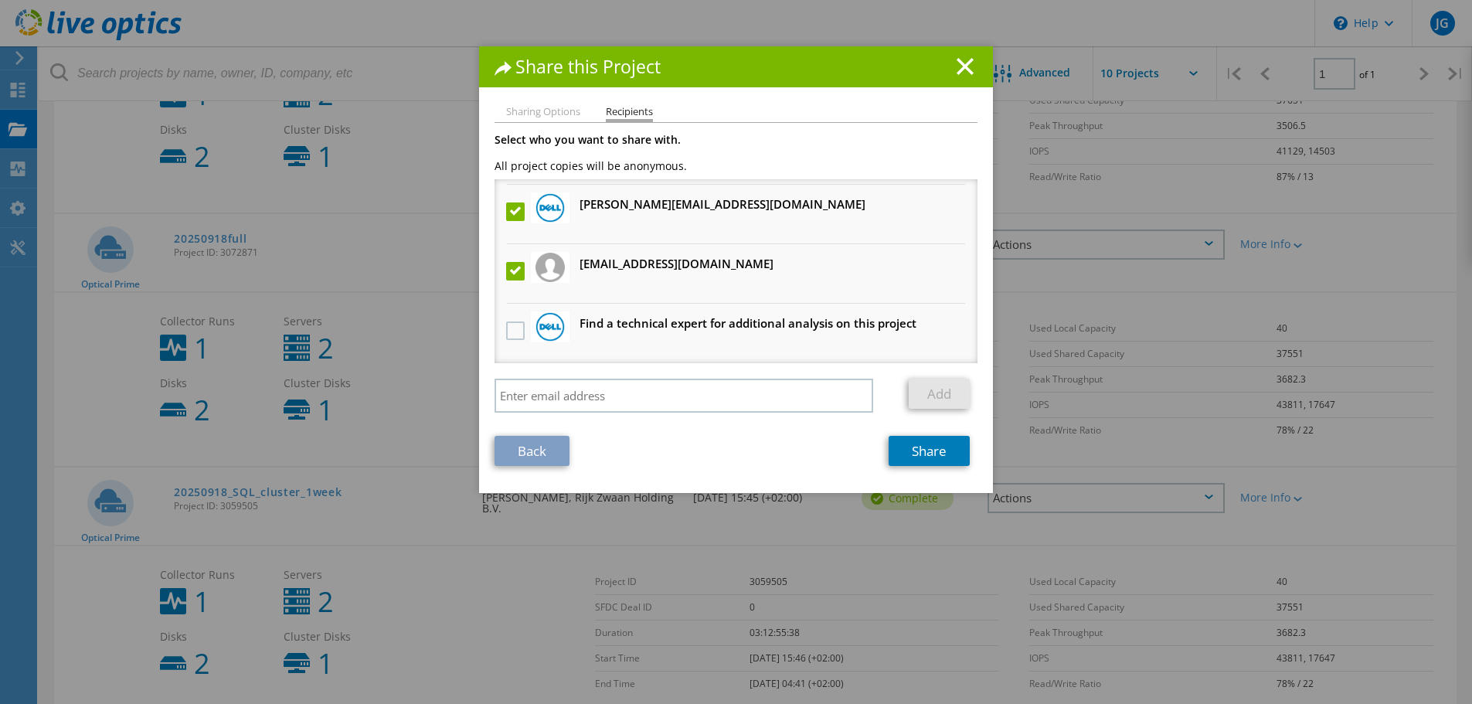
scroll to position [0, 0]
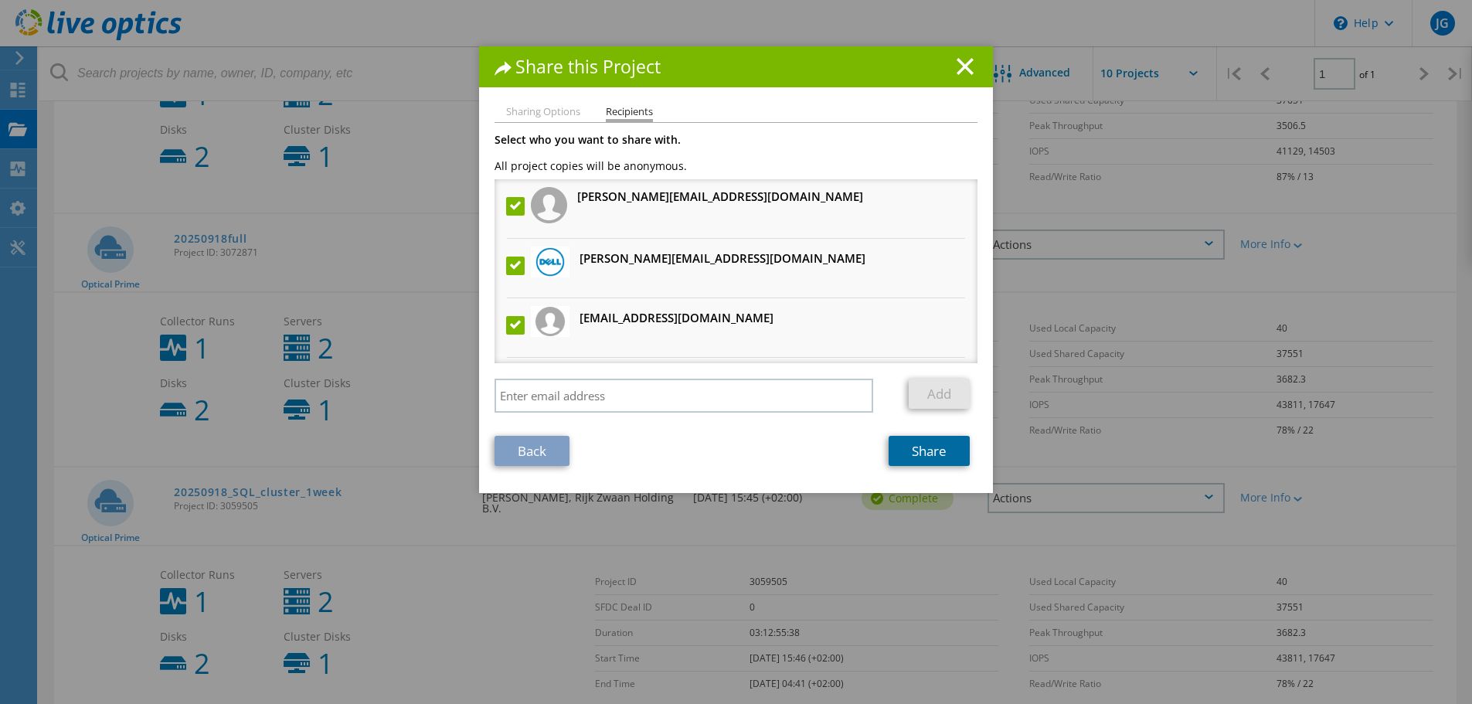
click at [932, 451] on link "Share" at bounding box center [929, 451] width 81 height 30
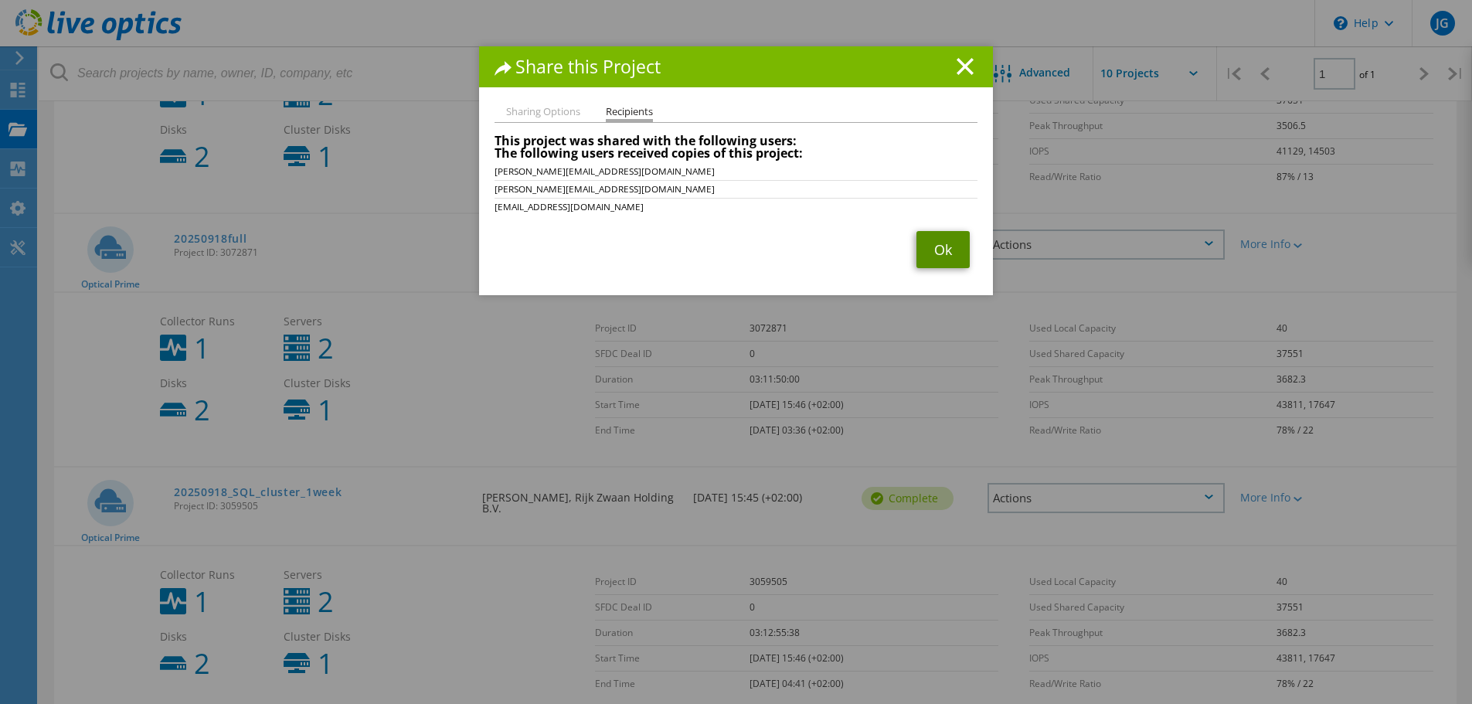
click at [934, 245] on link "Ok" at bounding box center [943, 249] width 53 height 37
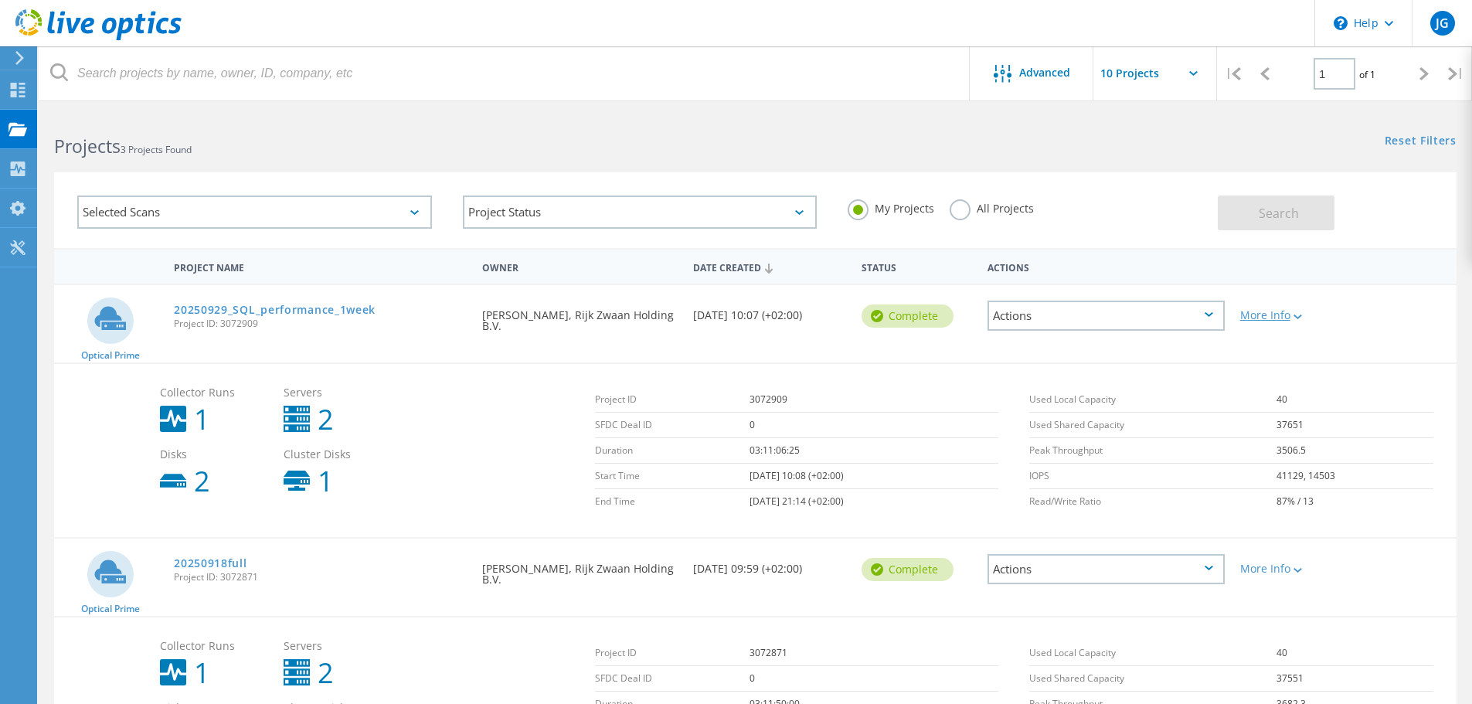
click at [1302, 315] on icon at bounding box center [1298, 317] width 9 height 5
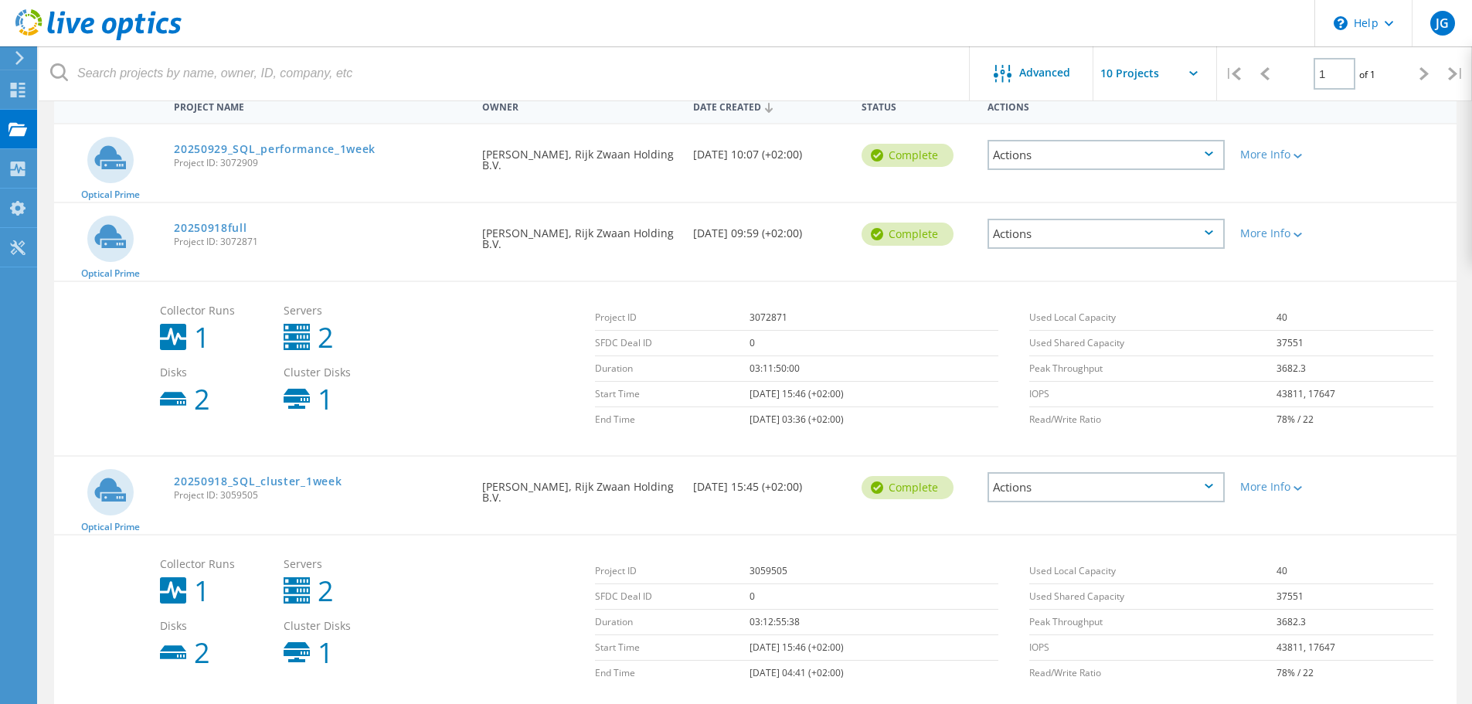
scroll to position [227, 0]
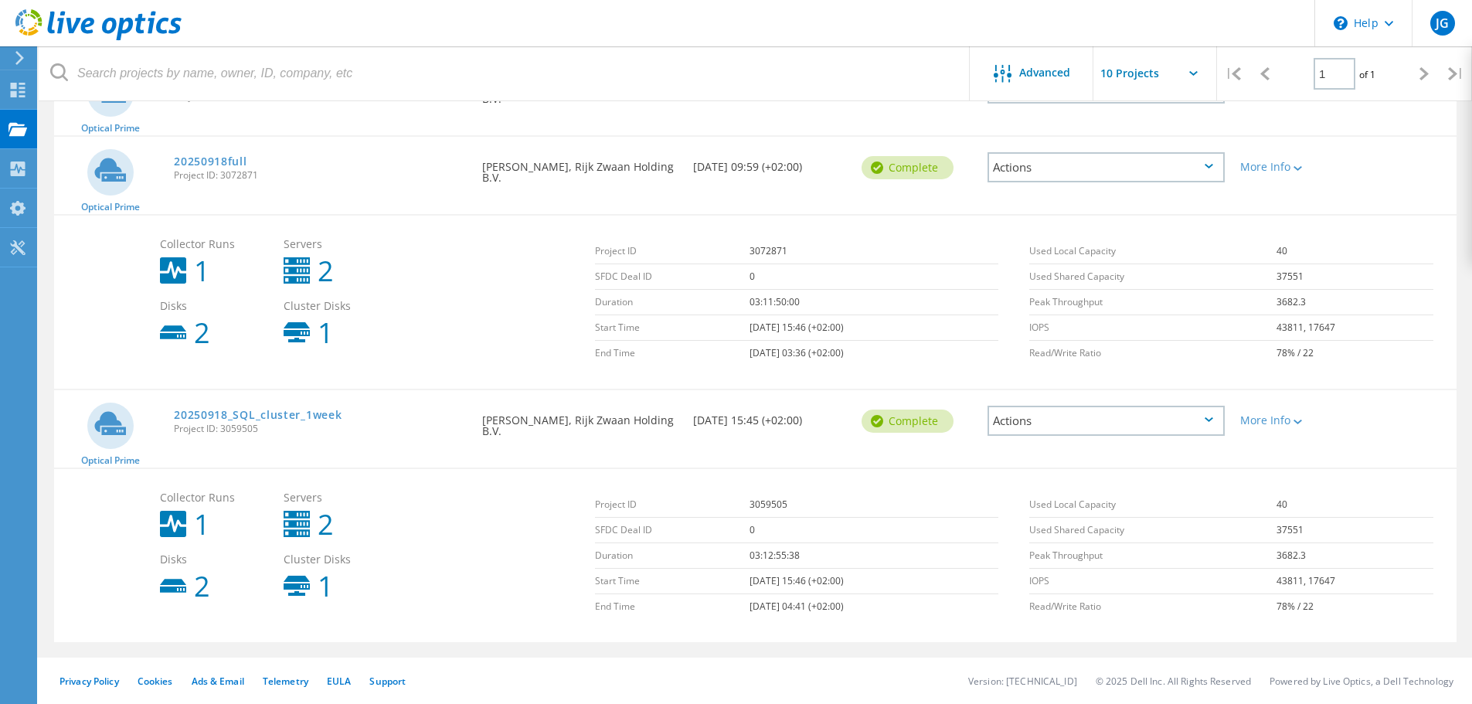
click at [1207, 422] on icon at bounding box center [1209, 419] width 9 height 5
click at [1033, 428] on div "Share" at bounding box center [1106, 433] width 234 height 24
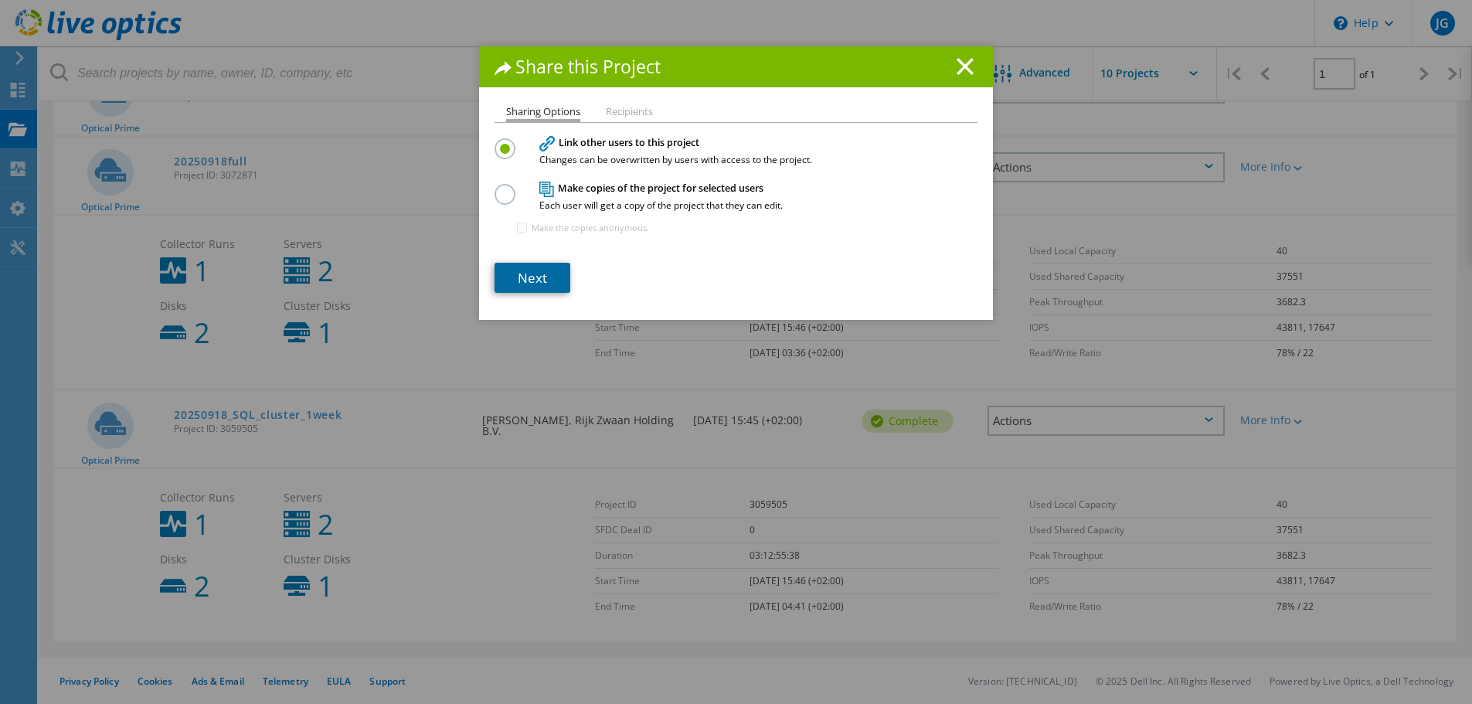
click at [521, 275] on link "Next" at bounding box center [533, 278] width 76 height 30
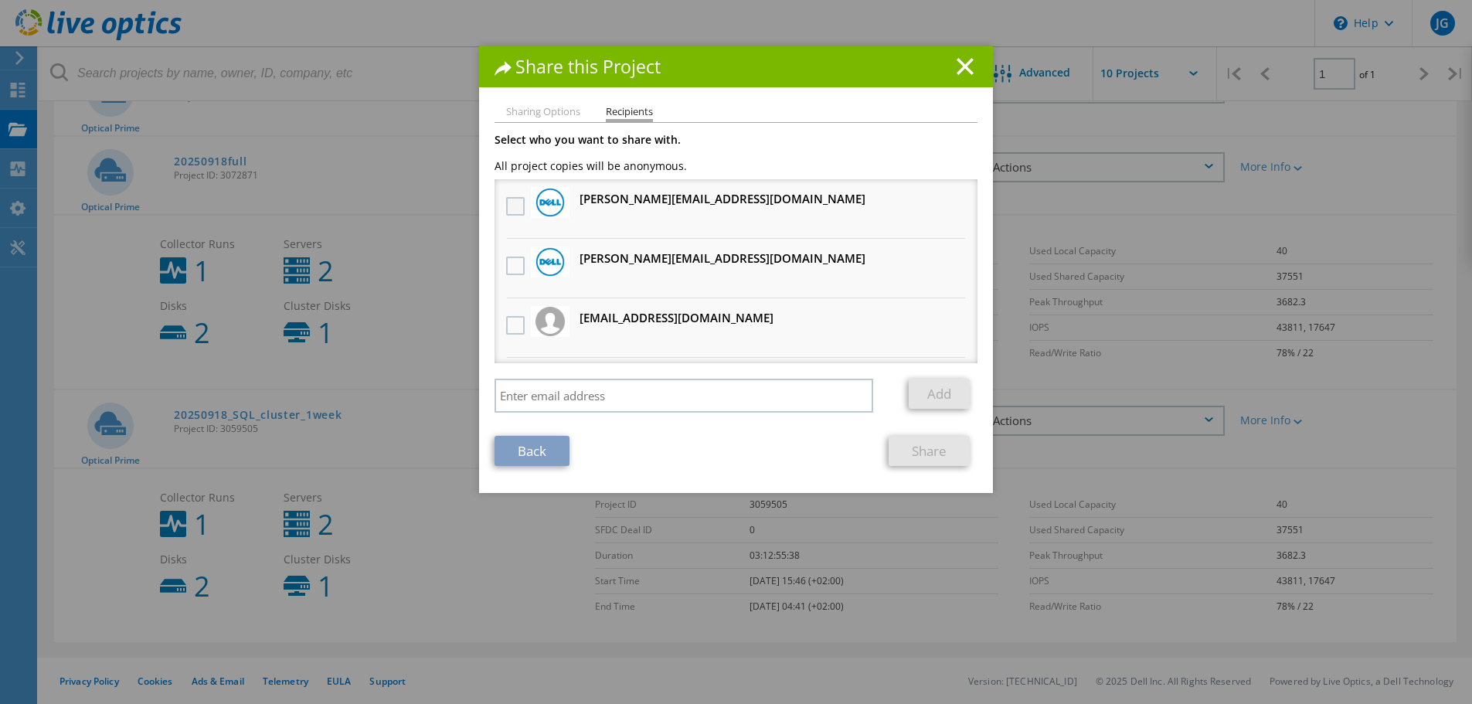
click at [512, 206] on label at bounding box center [517, 206] width 22 height 19
click at [0, 0] on input "checkbox" at bounding box center [0, 0] width 0 height 0
click at [506, 264] on label at bounding box center [517, 266] width 22 height 19
click at [0, 0] on input "checkbox" at bounding box center [0, 0] width 0 height 0
click at [509, 327] on label at bounding box center [517, 325] width 22 height 19
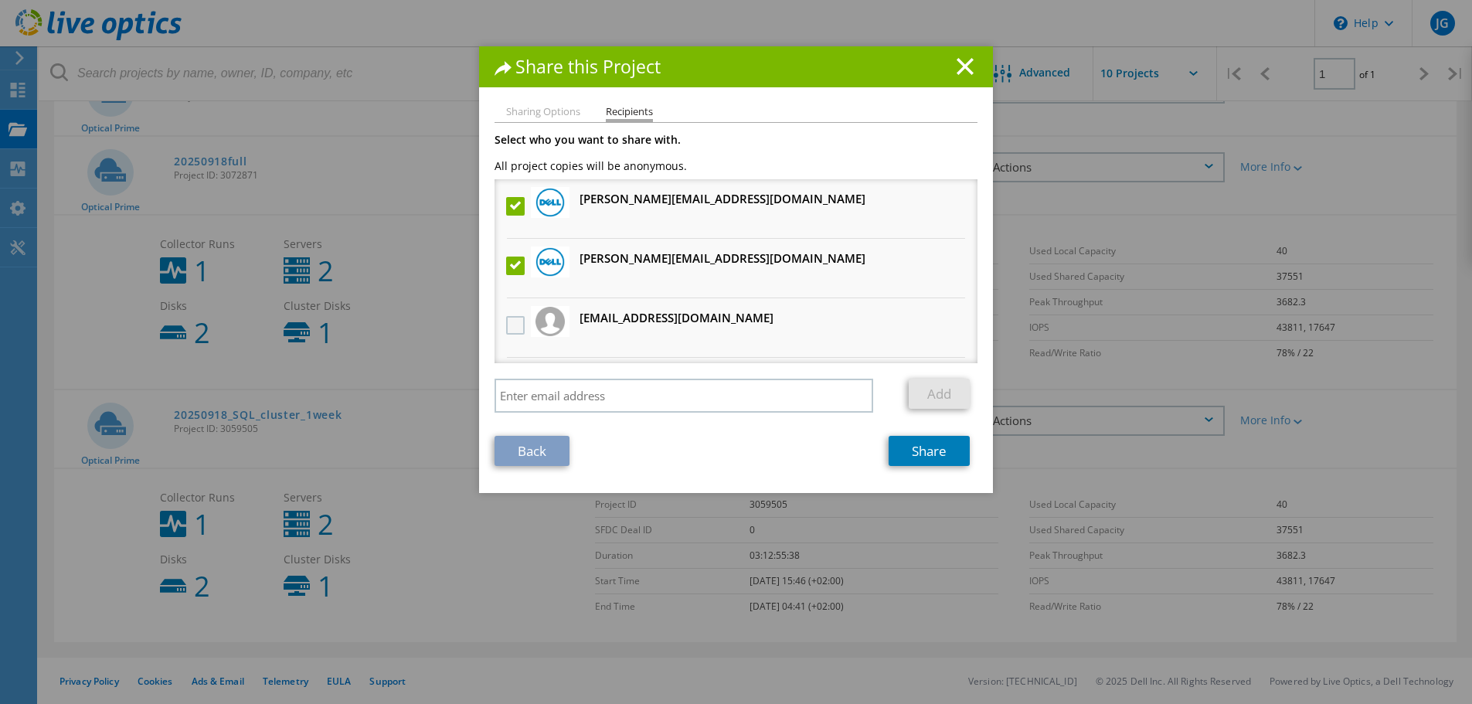
click at [0, 0] on input "checkbox" at bounding box center [0, 0] width 0 height 0
click at [911, 447] on link "Share" at bounding box center [929, 451] width 81 height 30
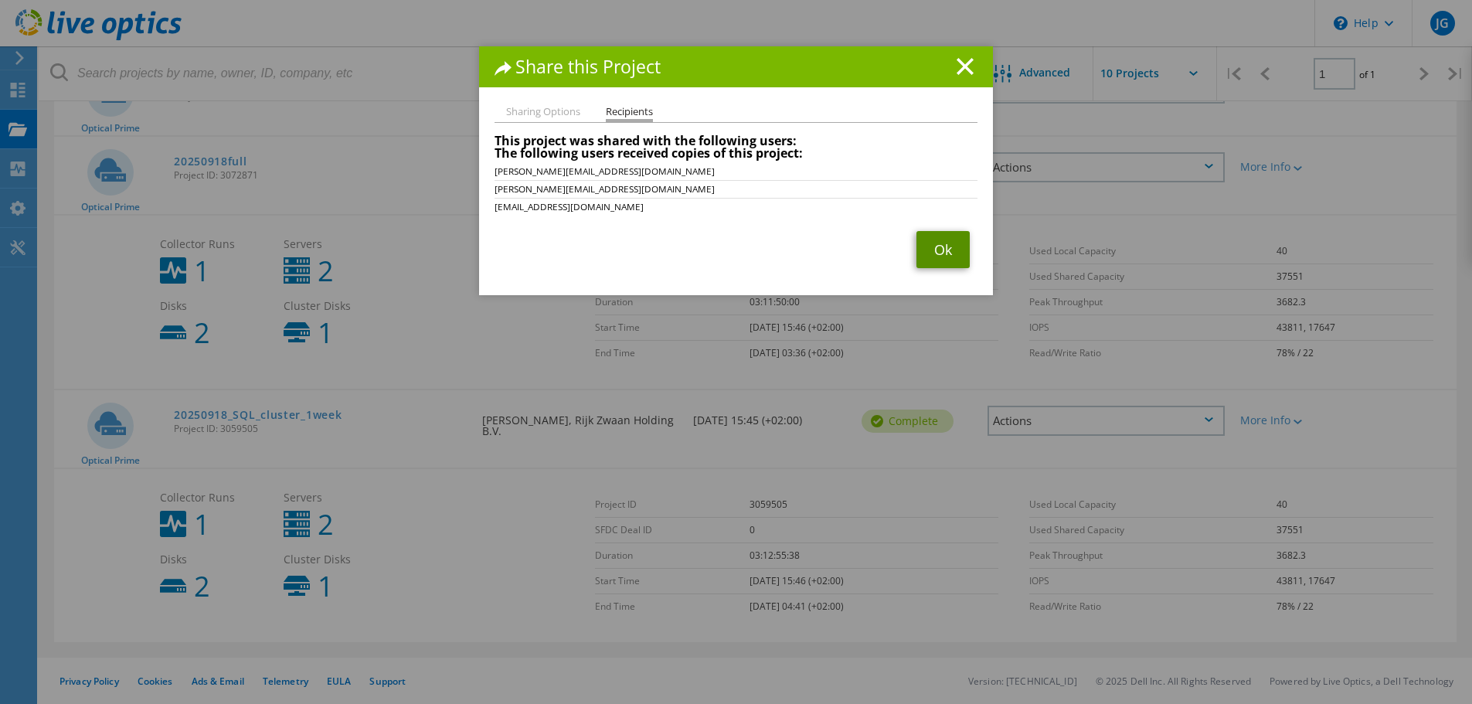
click at [944, 250] on link "Ok" at bounding box center [943, 249] width 53 height 37
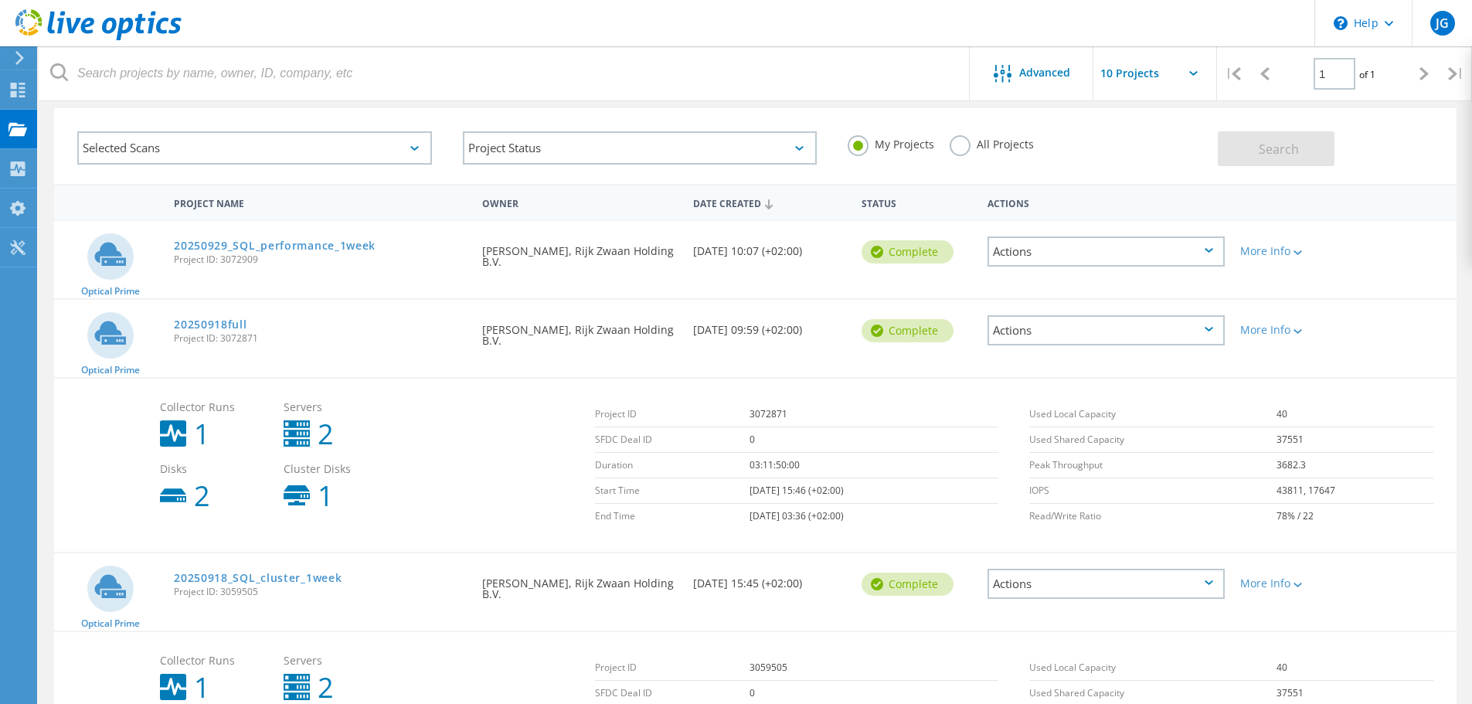
scroll to position [0, 0]
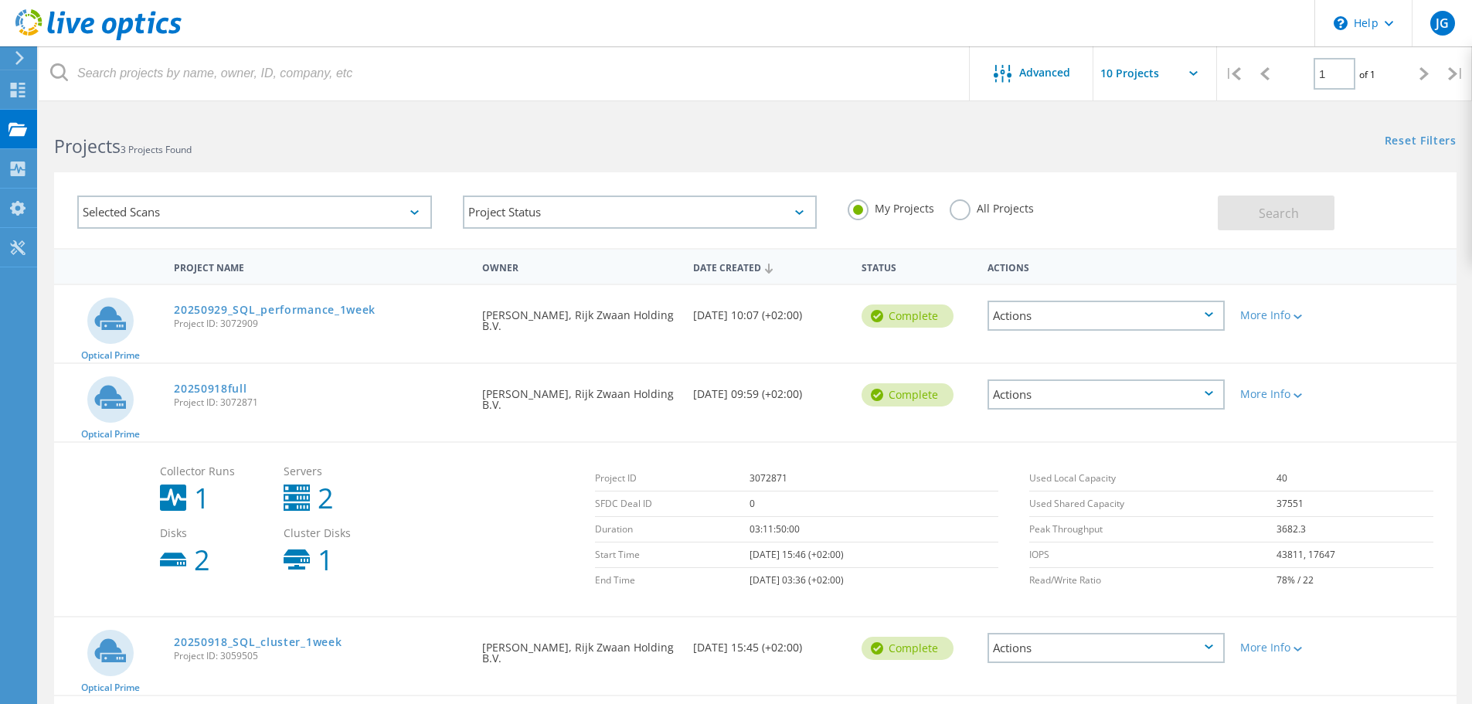
click at [230, 319] on span "Project ID: 3072909" at bounding box center [320, 323] width 293 height 9
click at [225, 310] on link "20250929_SQL_performance_1week" at bounding box center [275, 310] width 202 height 11
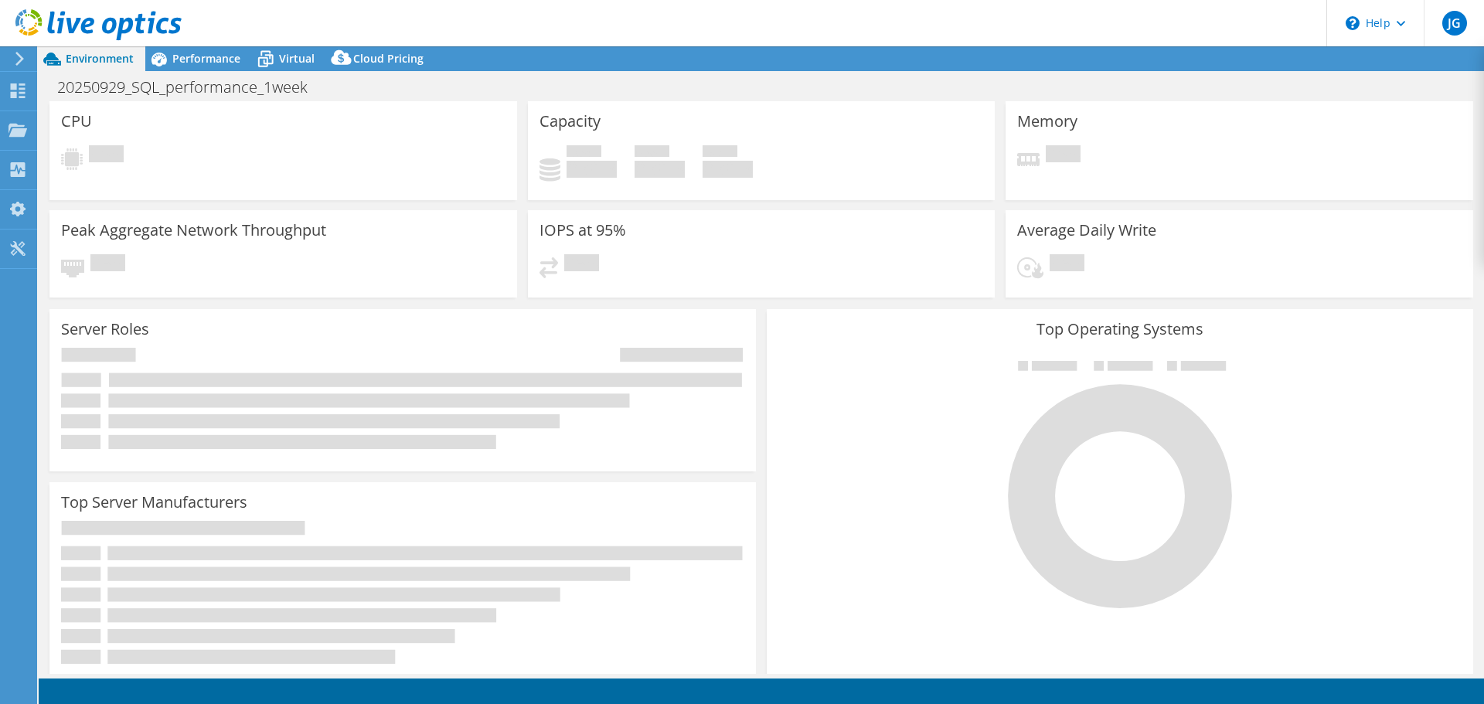
select select "USD"
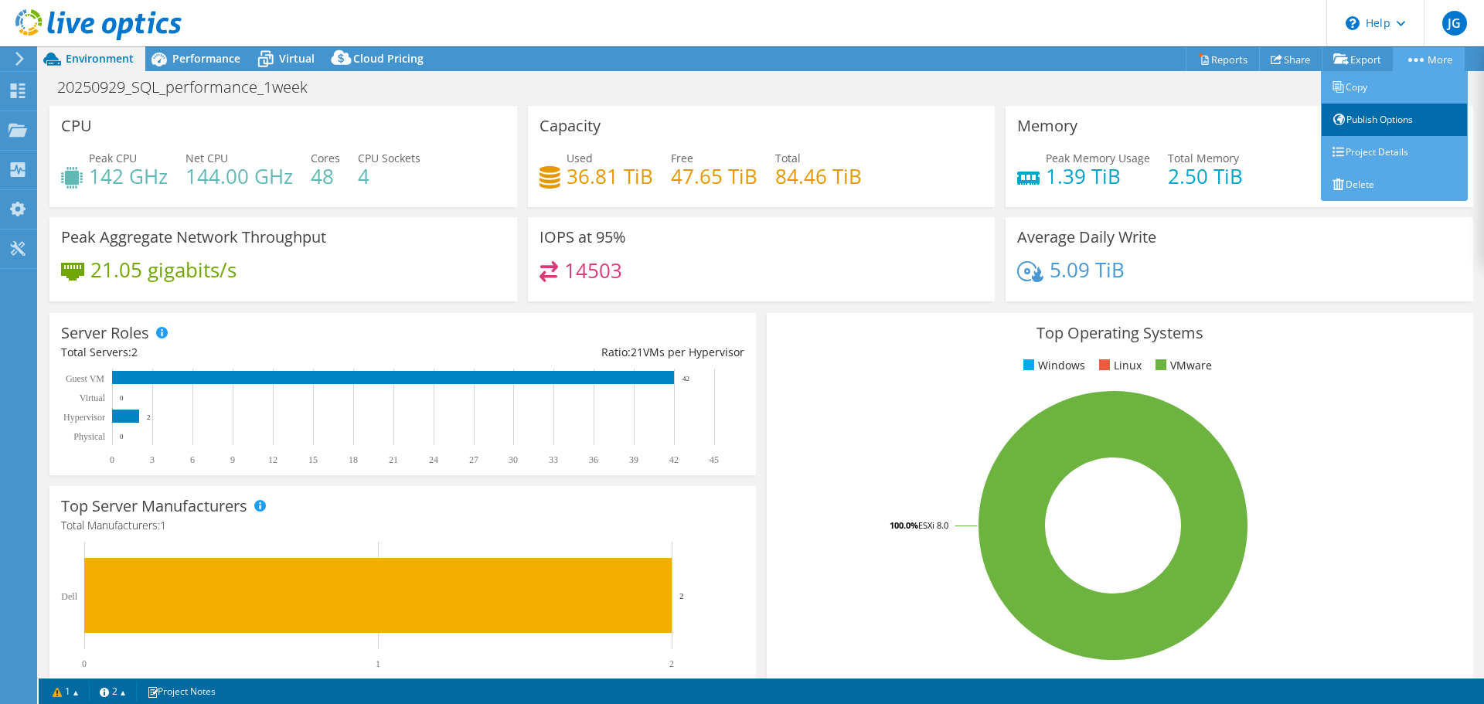
click at [1384, 121] on link "Publish Options" at bounding box center [1394, 120] width 147 height 32
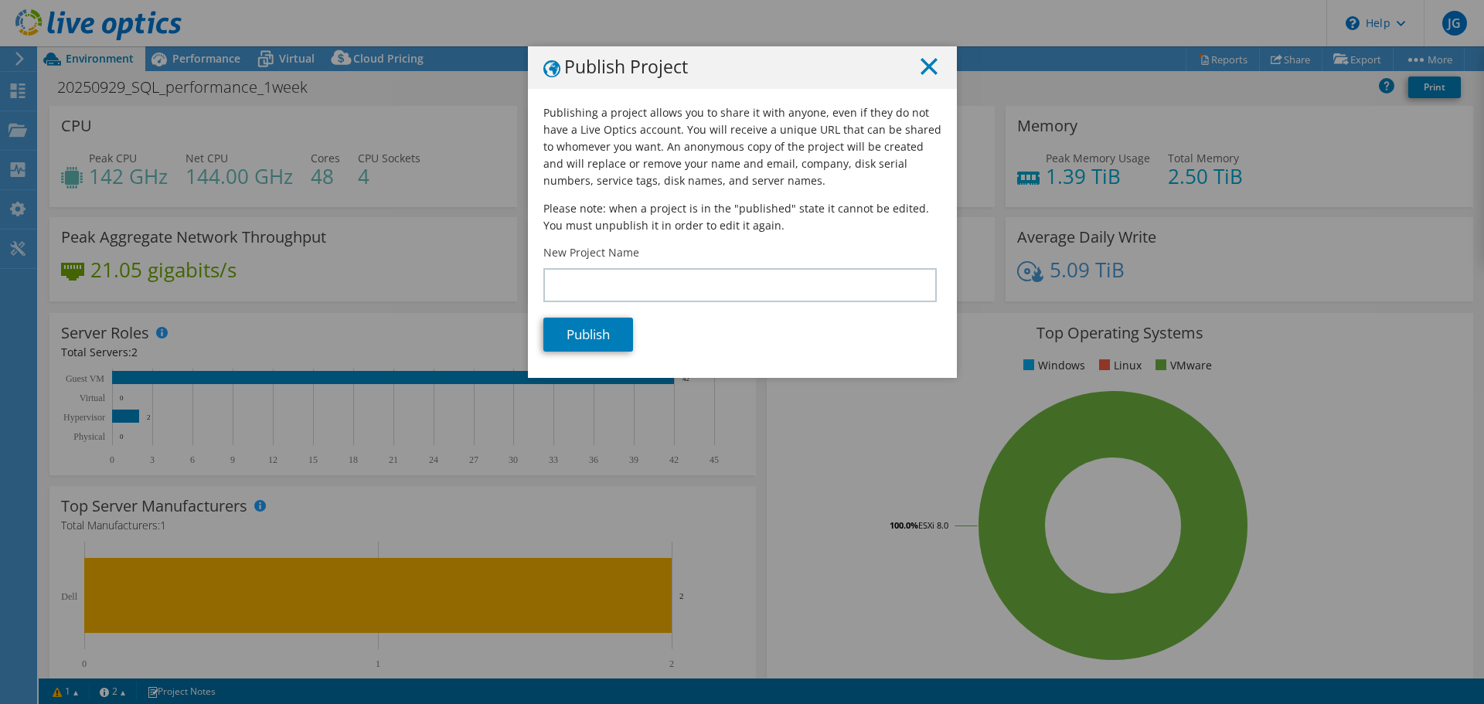
click at [928, 68] on icon at bounding box center [928, 66] width 17 height 17
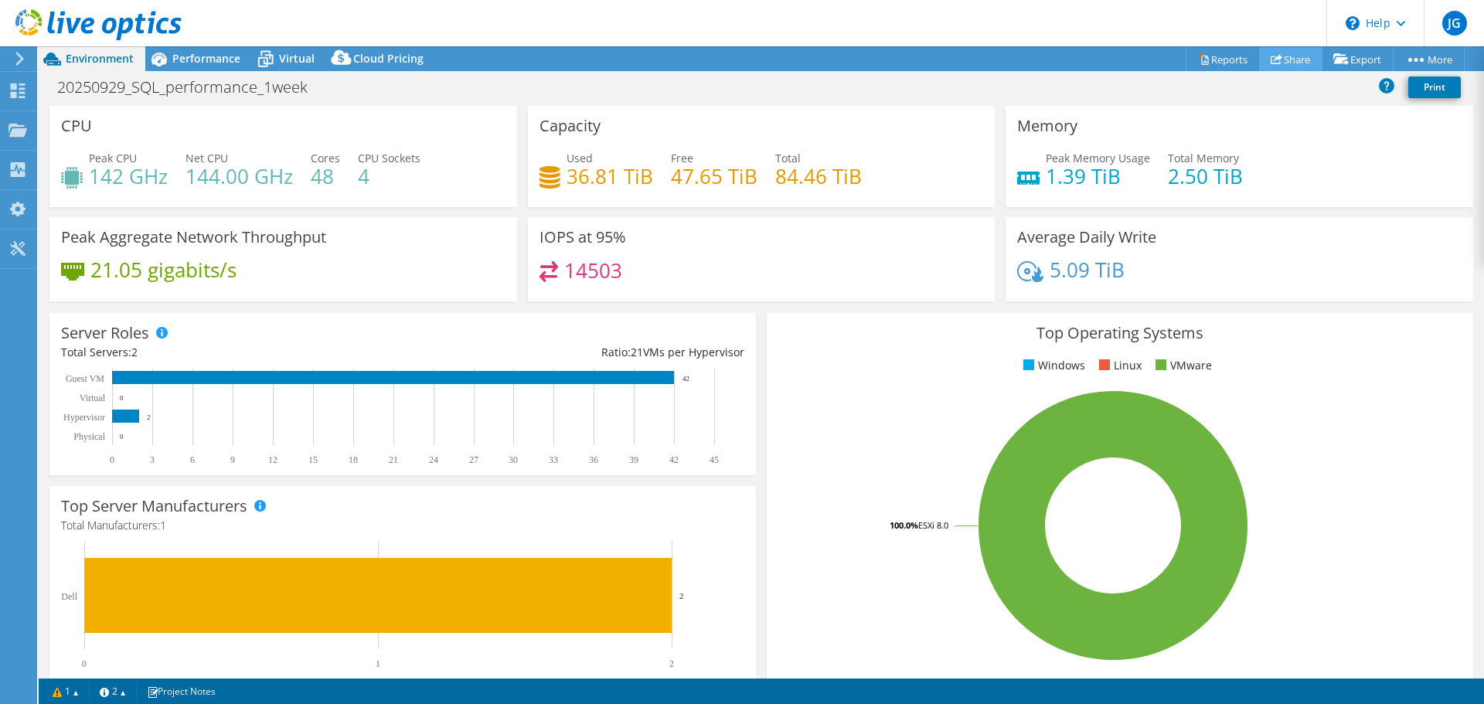
click at [1288, 57] on link "Share" at bounding box center [1290, 59] width 63 height 24
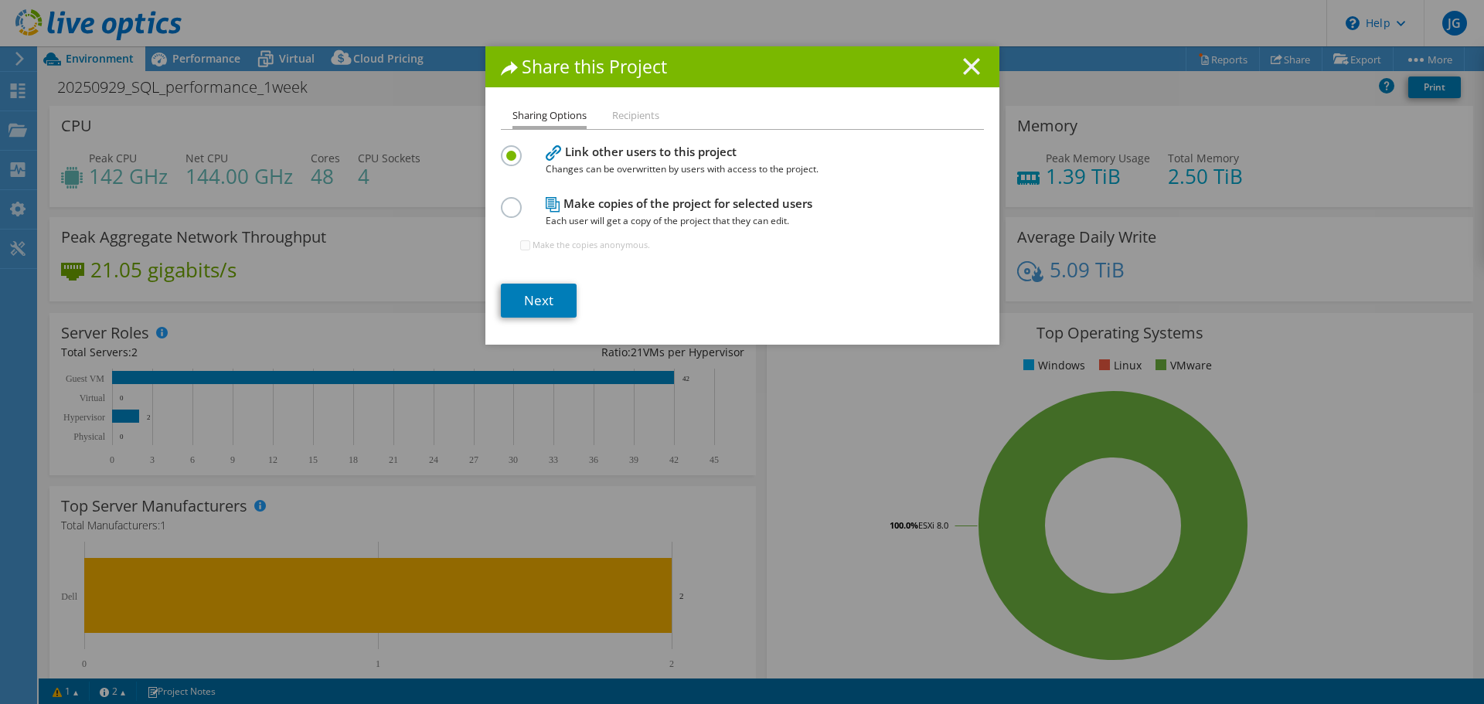
click at [964, 61] on line at bounding box center [971, 66] width 15 height 15
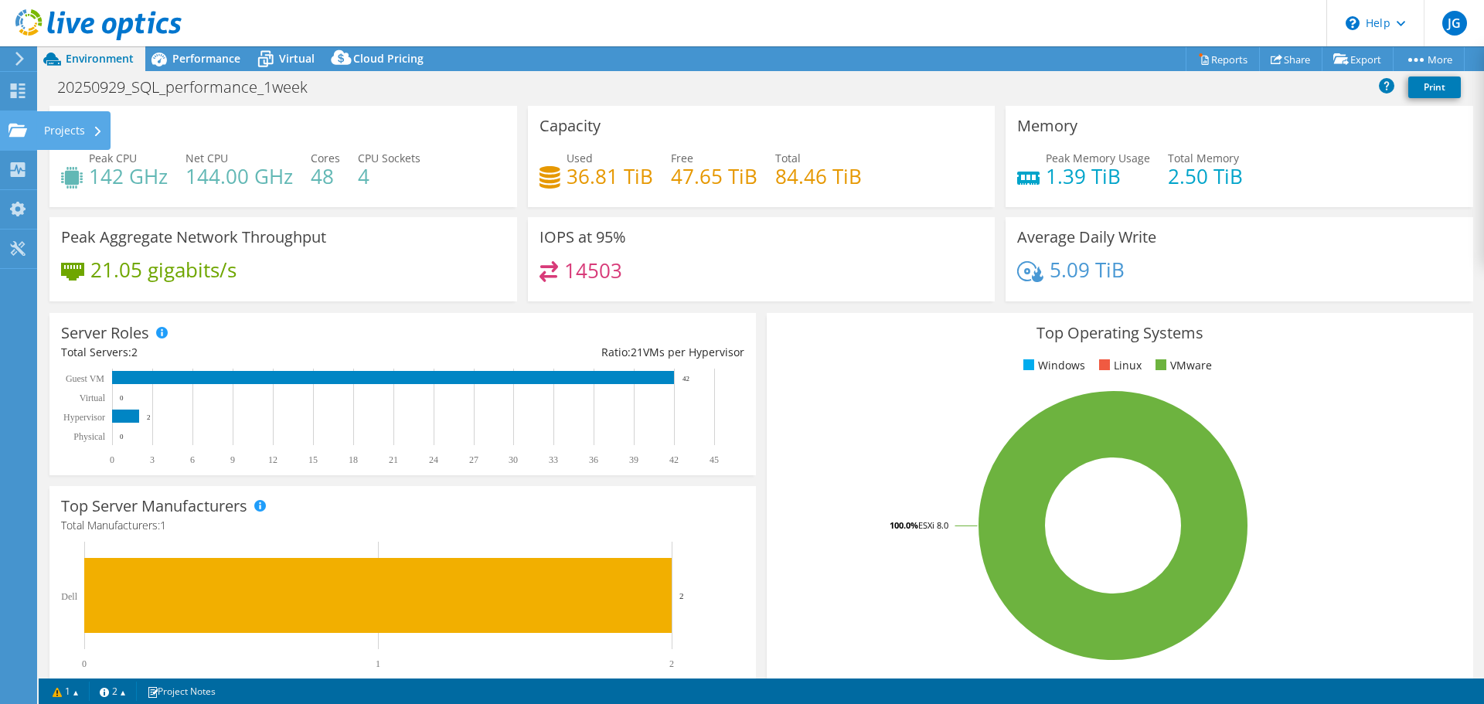
click at [66, 128] on div "Projects" at bounding box center [73, 130] width 74 height 39
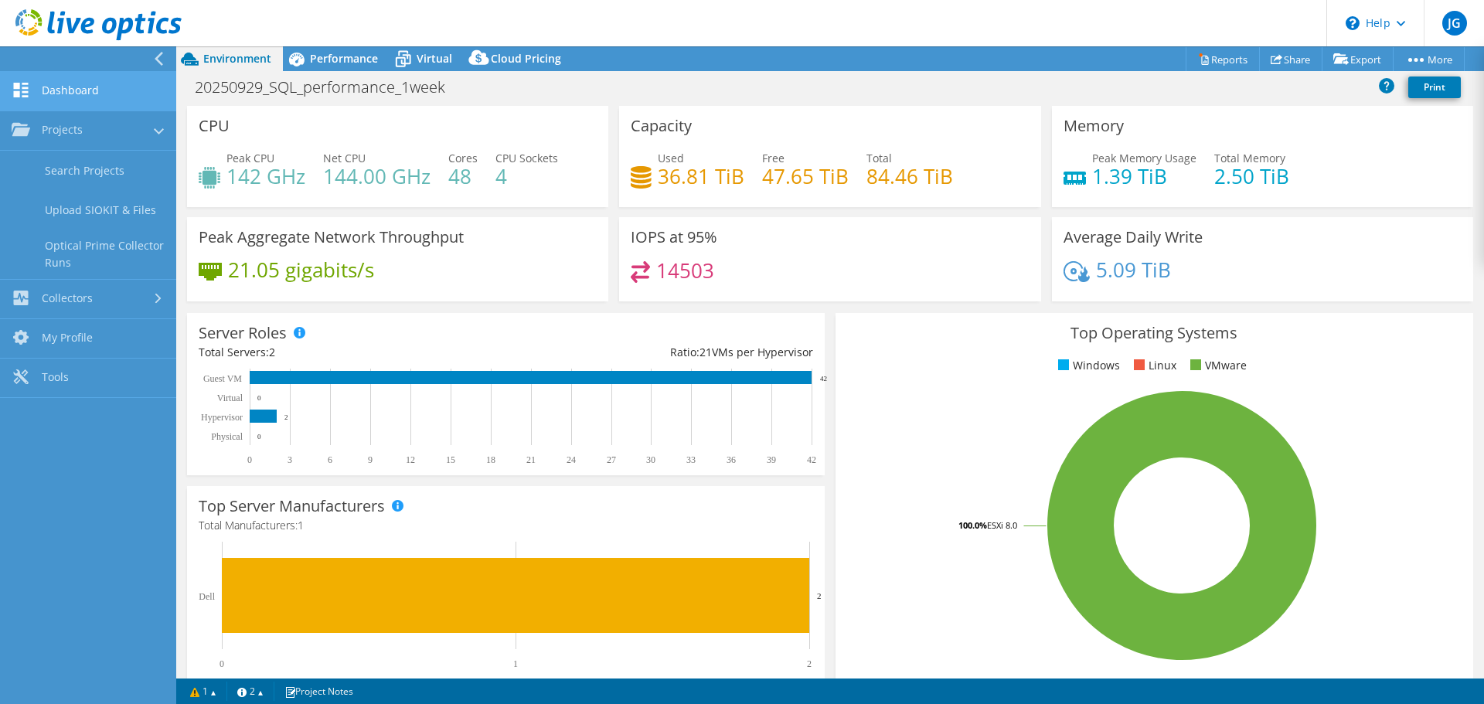
click at [88, 87] on link "Dashboard" at bounding box center [88, 91] width 176 height 39
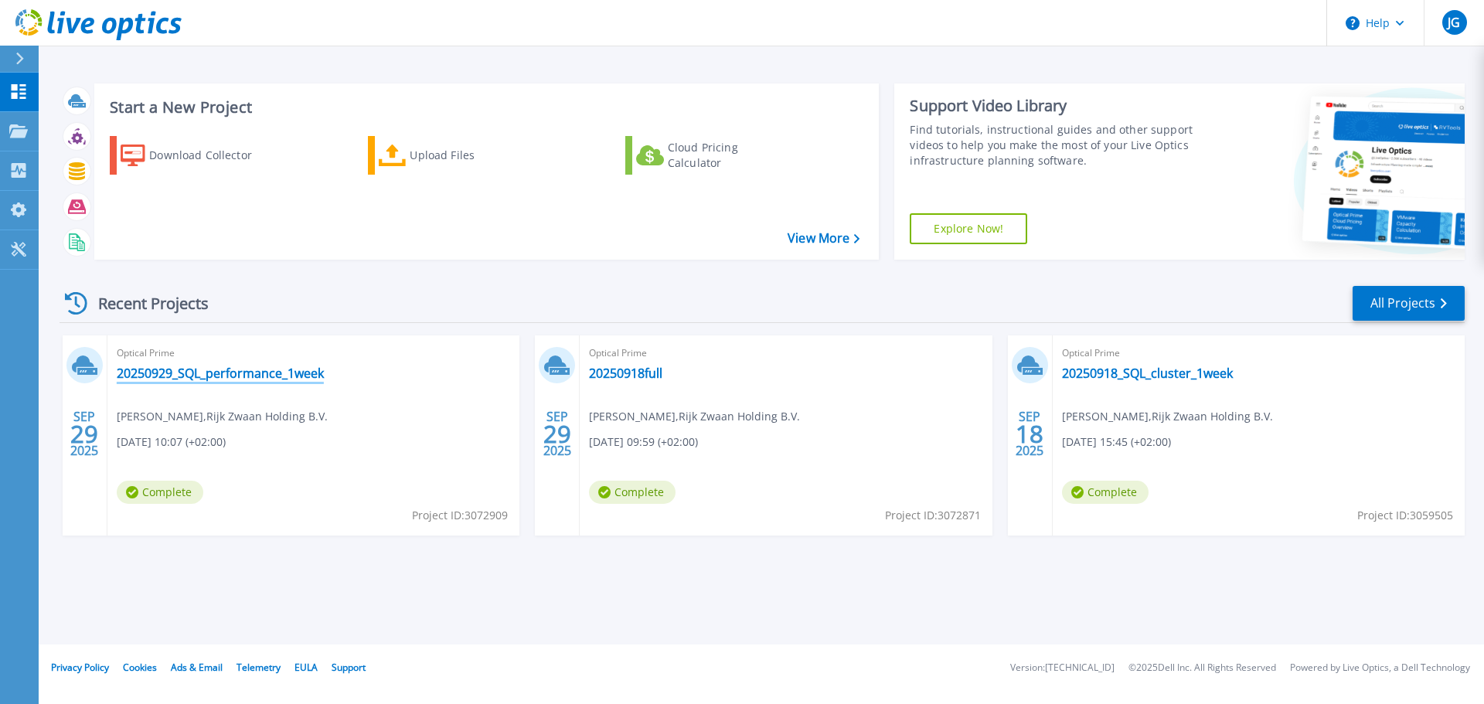
click at [274, 372] on link "20250929_SQL_performance_1week" at bounding box center [220, 373] width 207 height 15
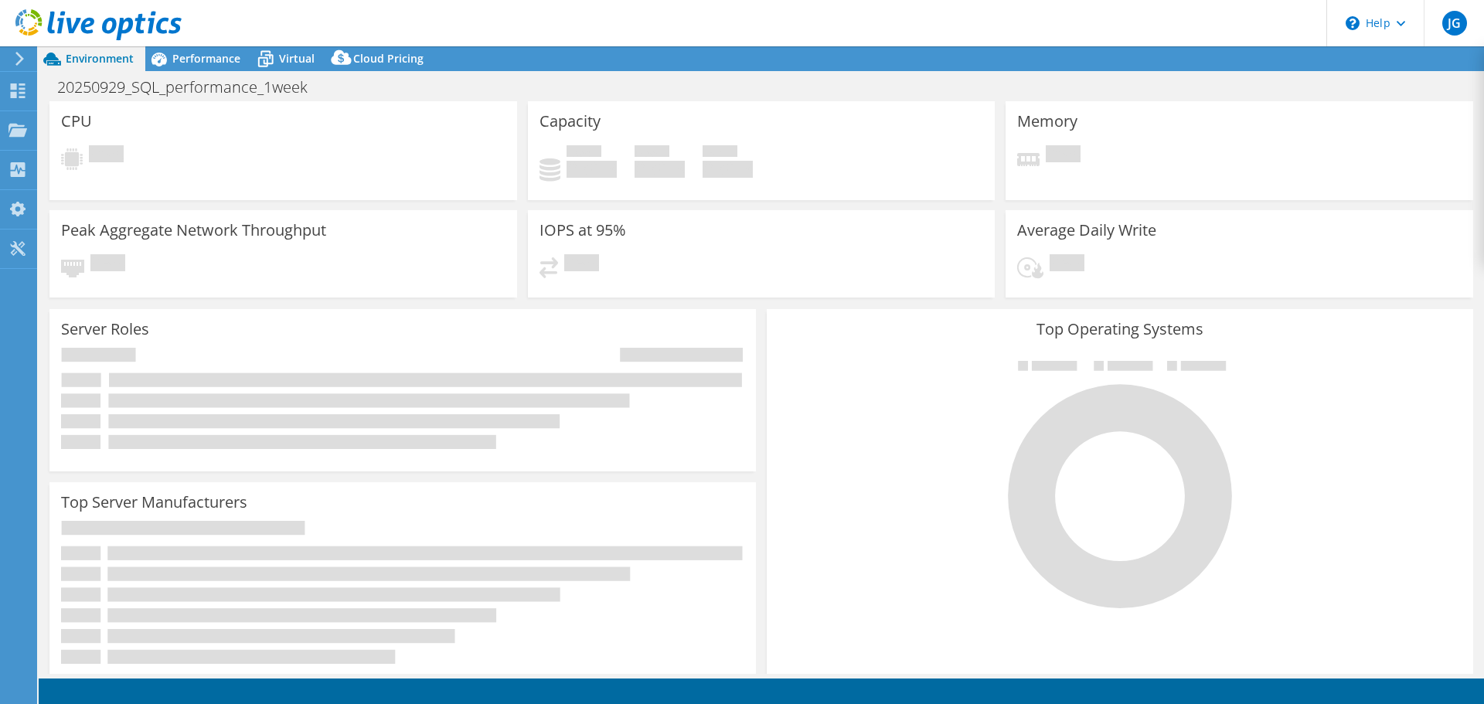
select select "USD"
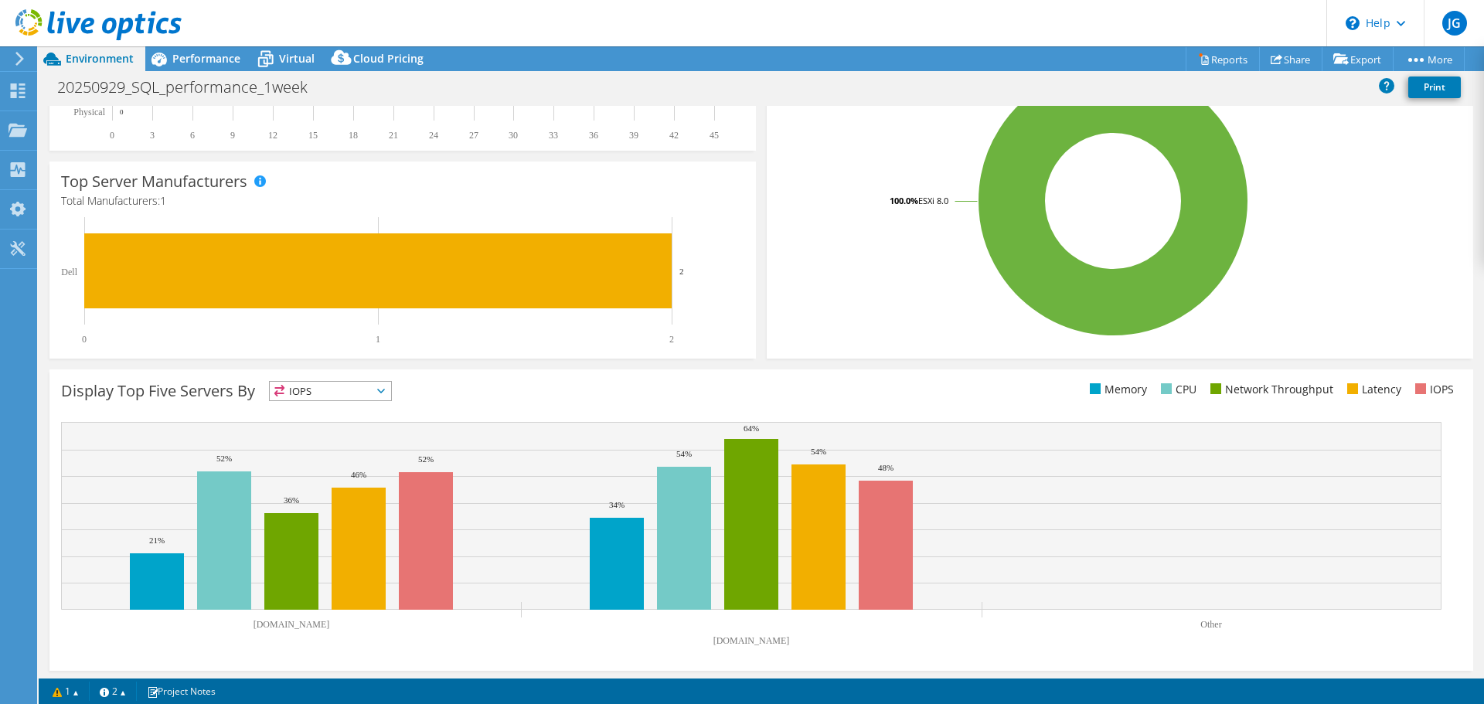
scroll to position [328, 0]
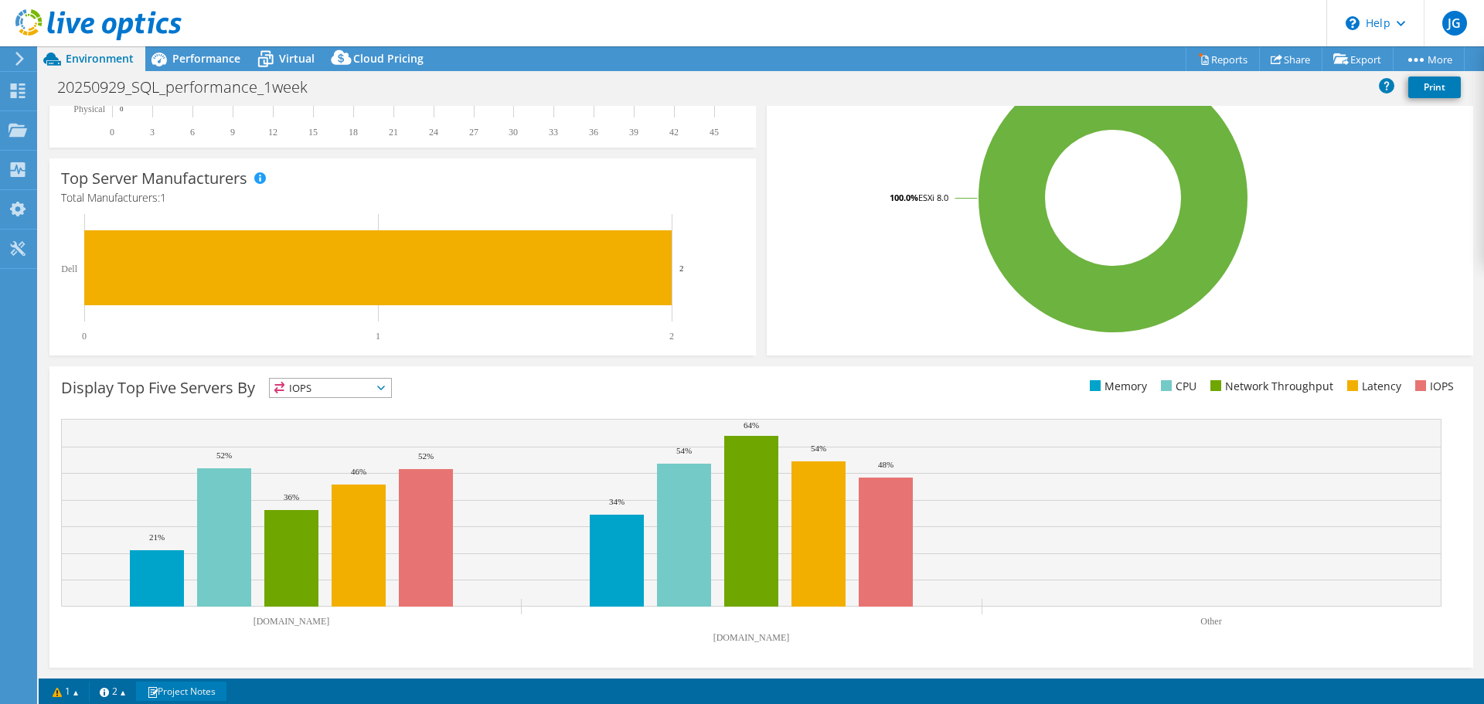
click at [207, 689] on link "Project Notes" at bounding box center [181, 691] width 90 height 19
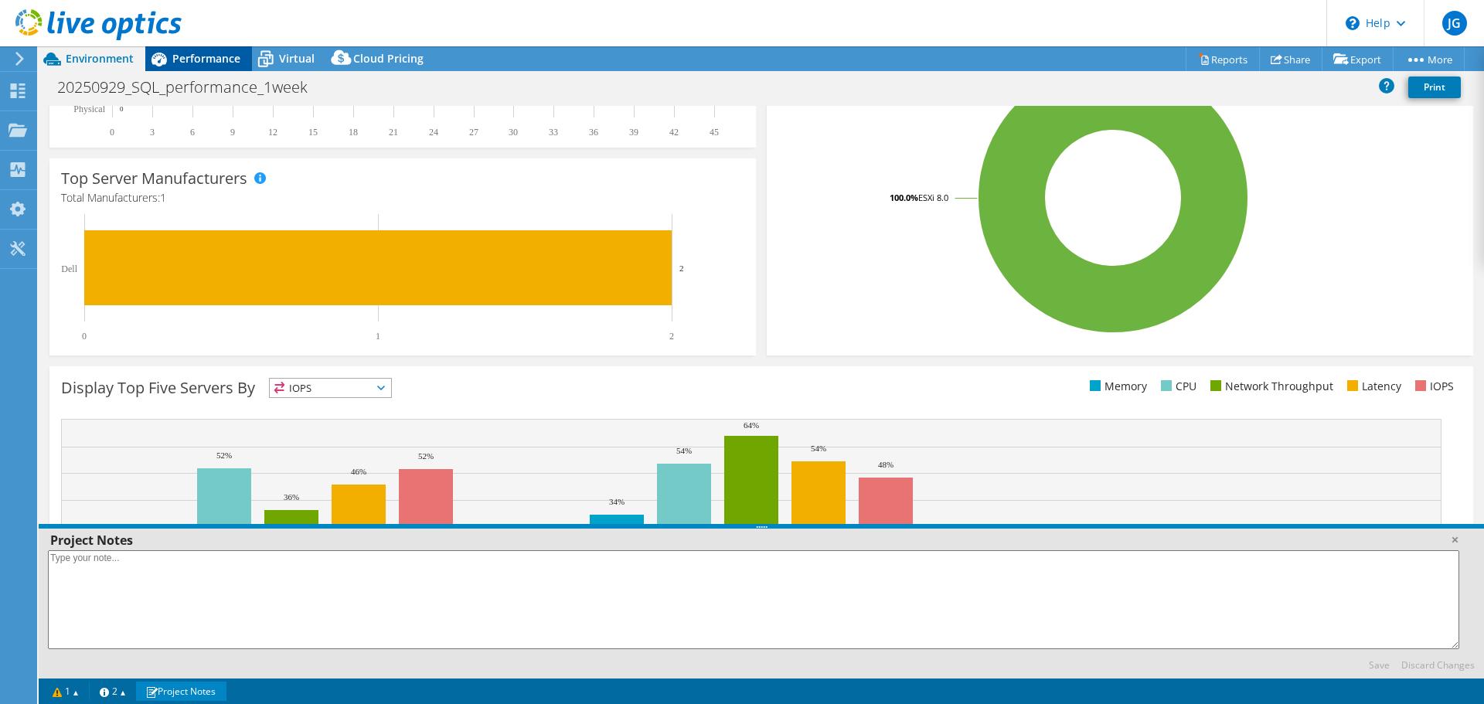
click at [213, 54] on span "Performance" at bounding box center [206, 58] width 68 height 15
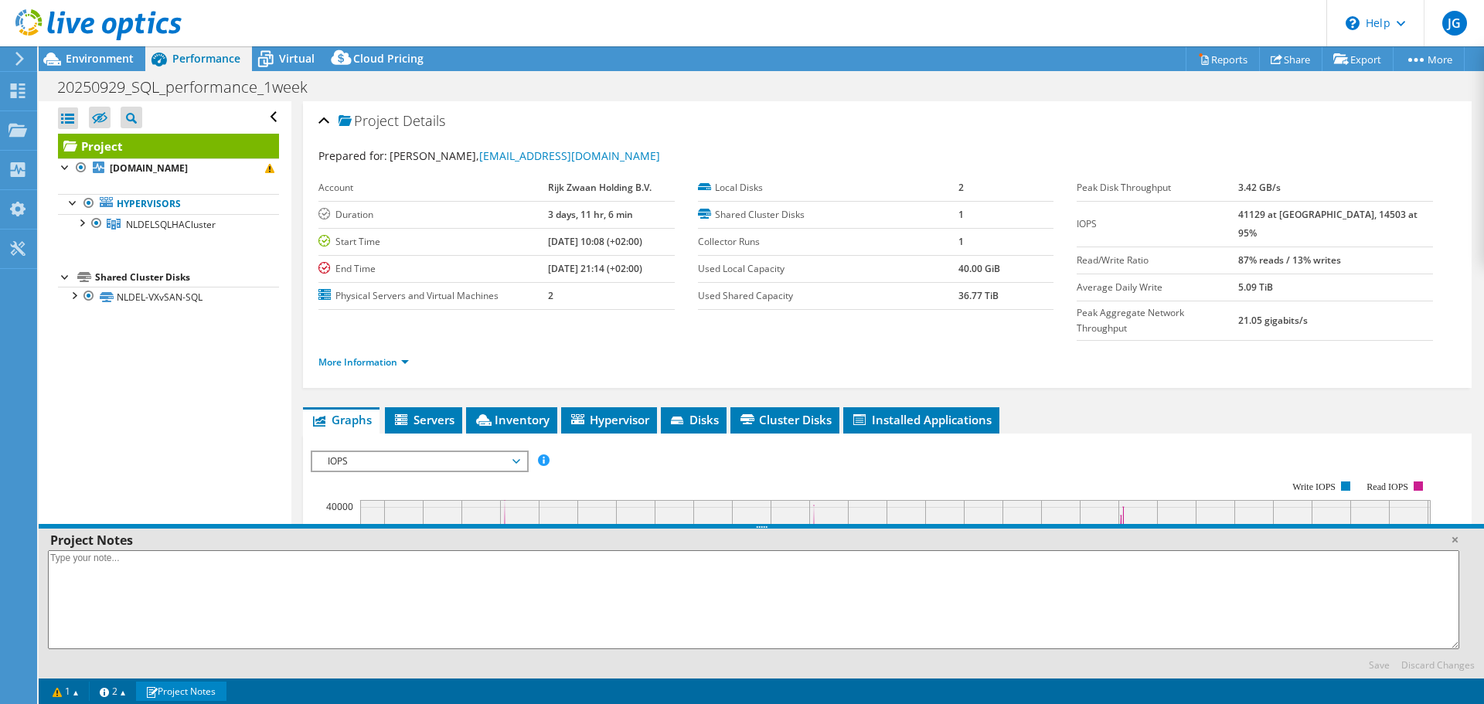
scroll to position [0, 0]
click at [311, 60] on span "Virtual" at bounding box center [297, 58] width 36 height 15
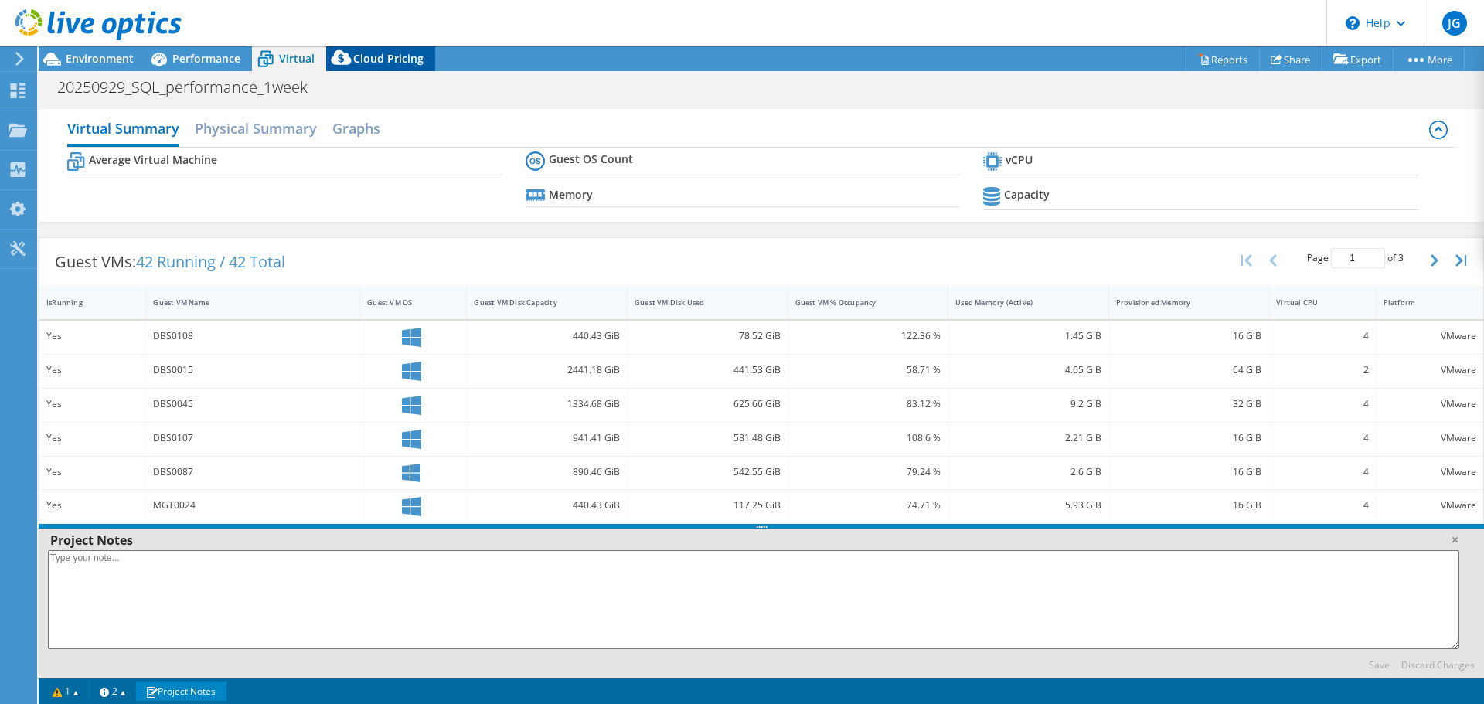
click at [351, 59] on icon at bounding box center [341, 61] width 31 height 31
